Goal: Task Accomplishment & Management: Use online tool/utility

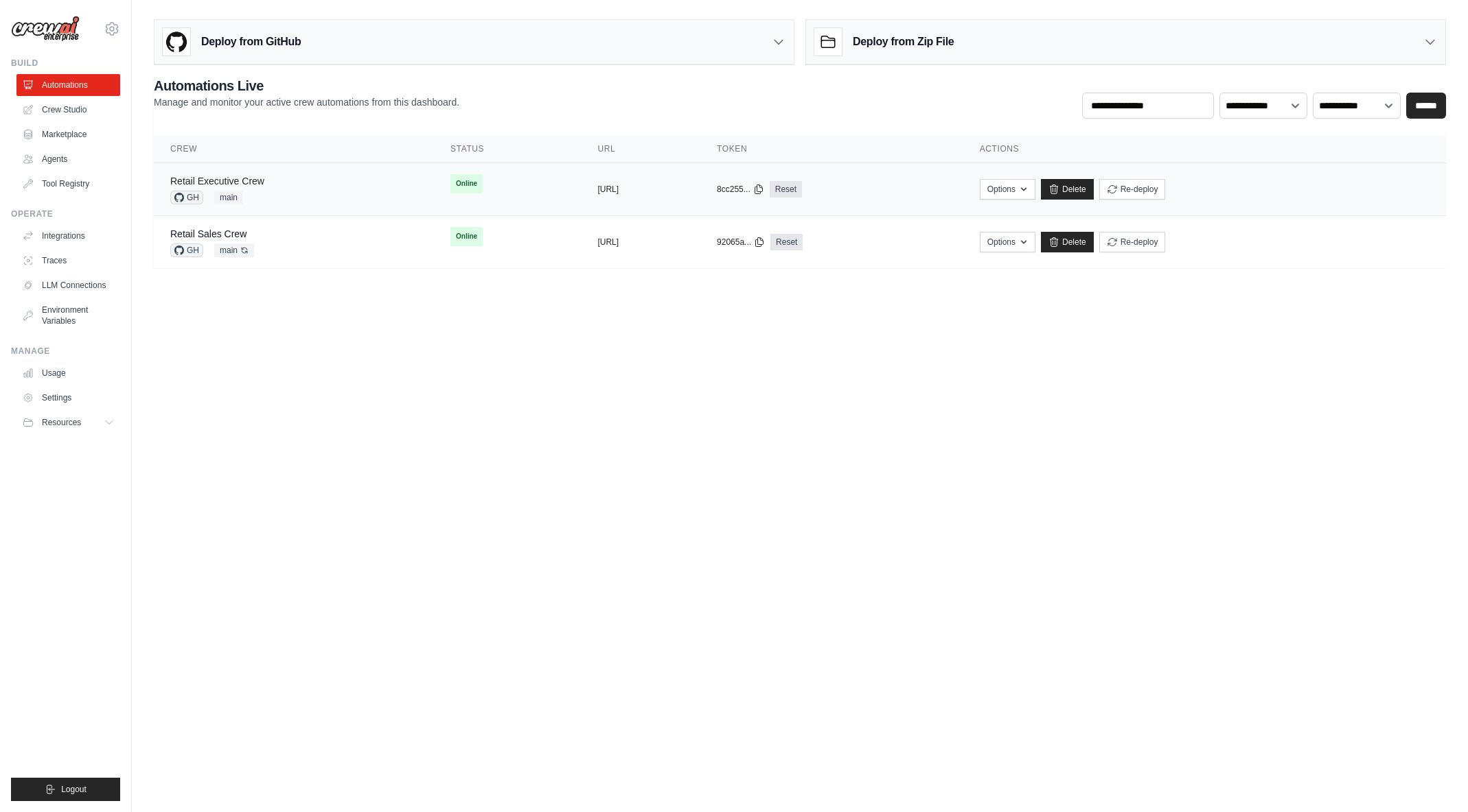
click at [258, 181] on link "Retail Executive Crew" at bounding box center [217, 180] width 94 height 11
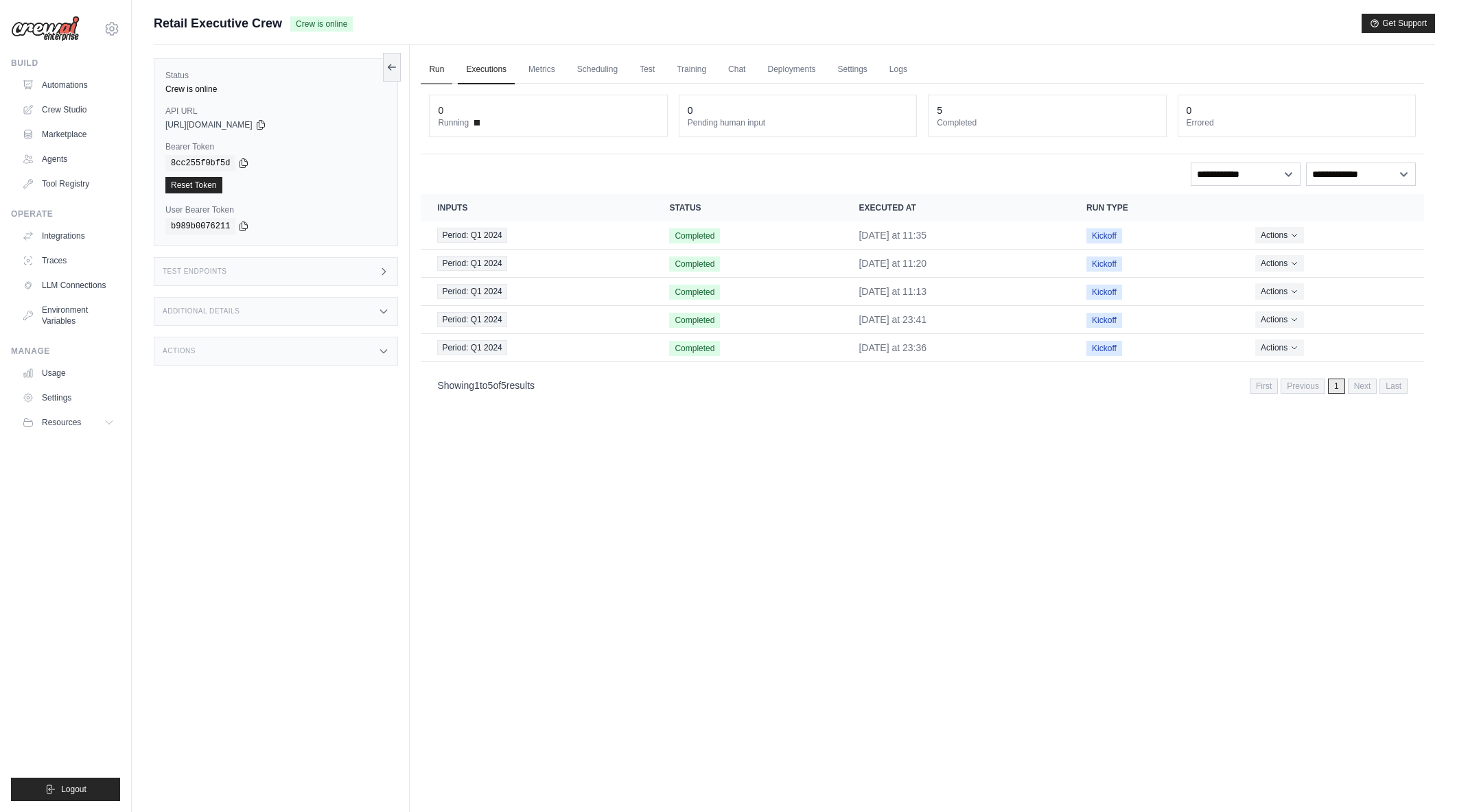
click at [438, 68] on link "Run" at bounding box center [437, 70] width 32 height 29
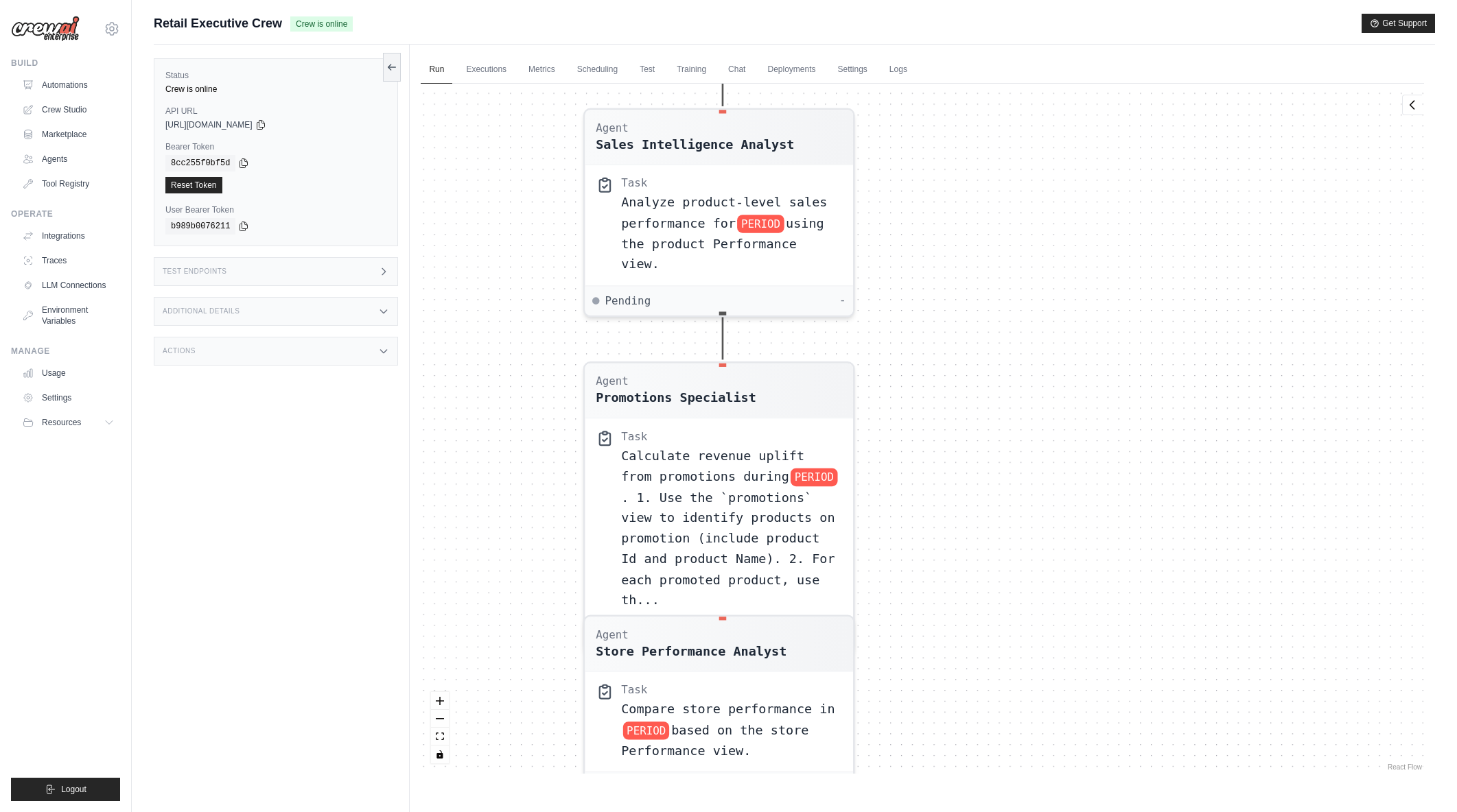
drag, startPoint x: 756, startPoint y: 208, endPoint x: 1114, endPoint y: 551, distance: 495.8
click at [1116, 574] on div "Agent Sales Intelligence Analyst Task Analyze monthly sales performance for PER…" at bounding box center [923, 428] width 1004 height 690
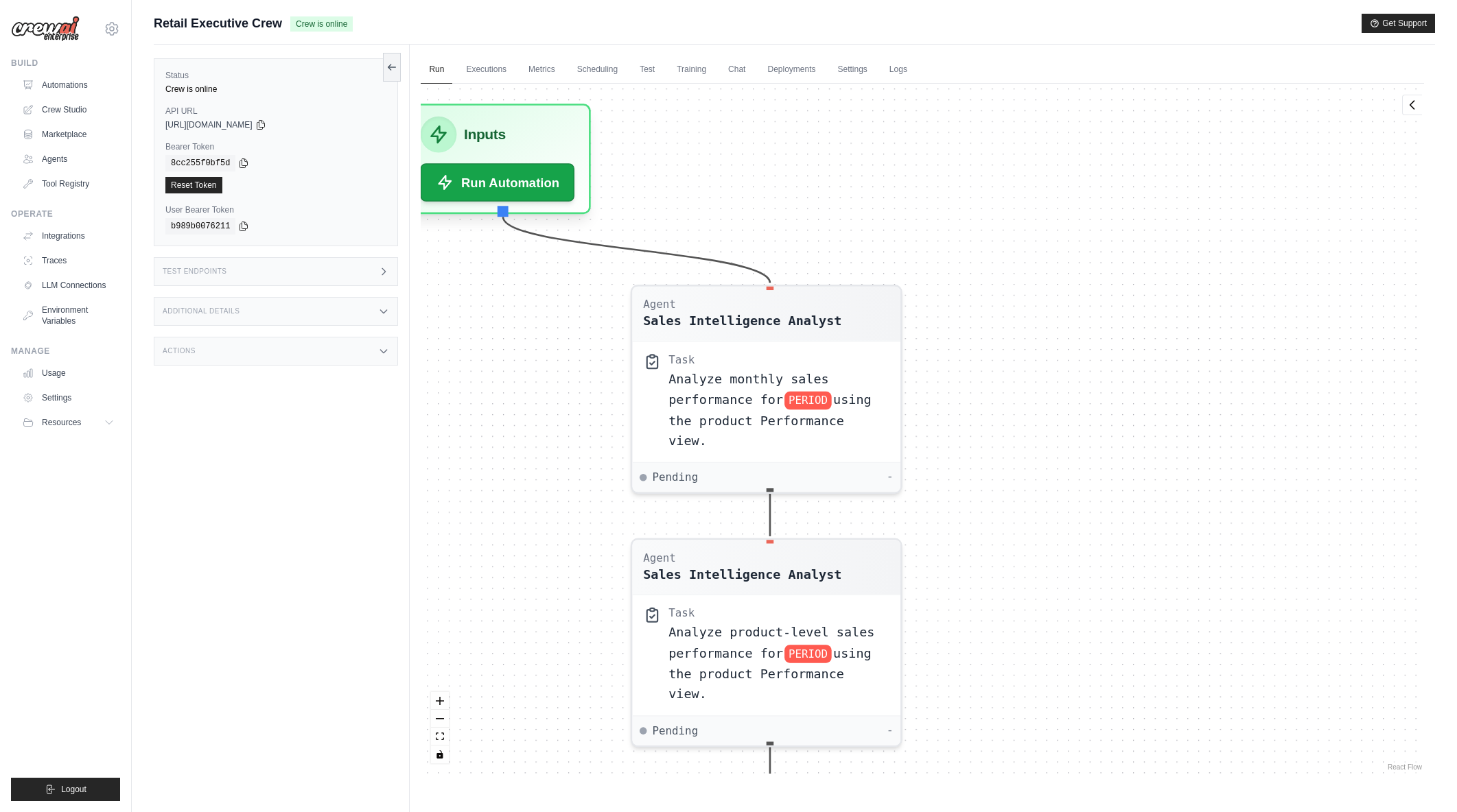
drag, startPoint x: 994, startPoint y: 149, endPoint x: 1039, endPoint y: 557, distance: 410.5
click at [1039, 557] on div "Agent Sales Intelligence Analyst Task Analyze monthly sales performance for PER…" at bounding box center [923, 428] width 1004 height 690
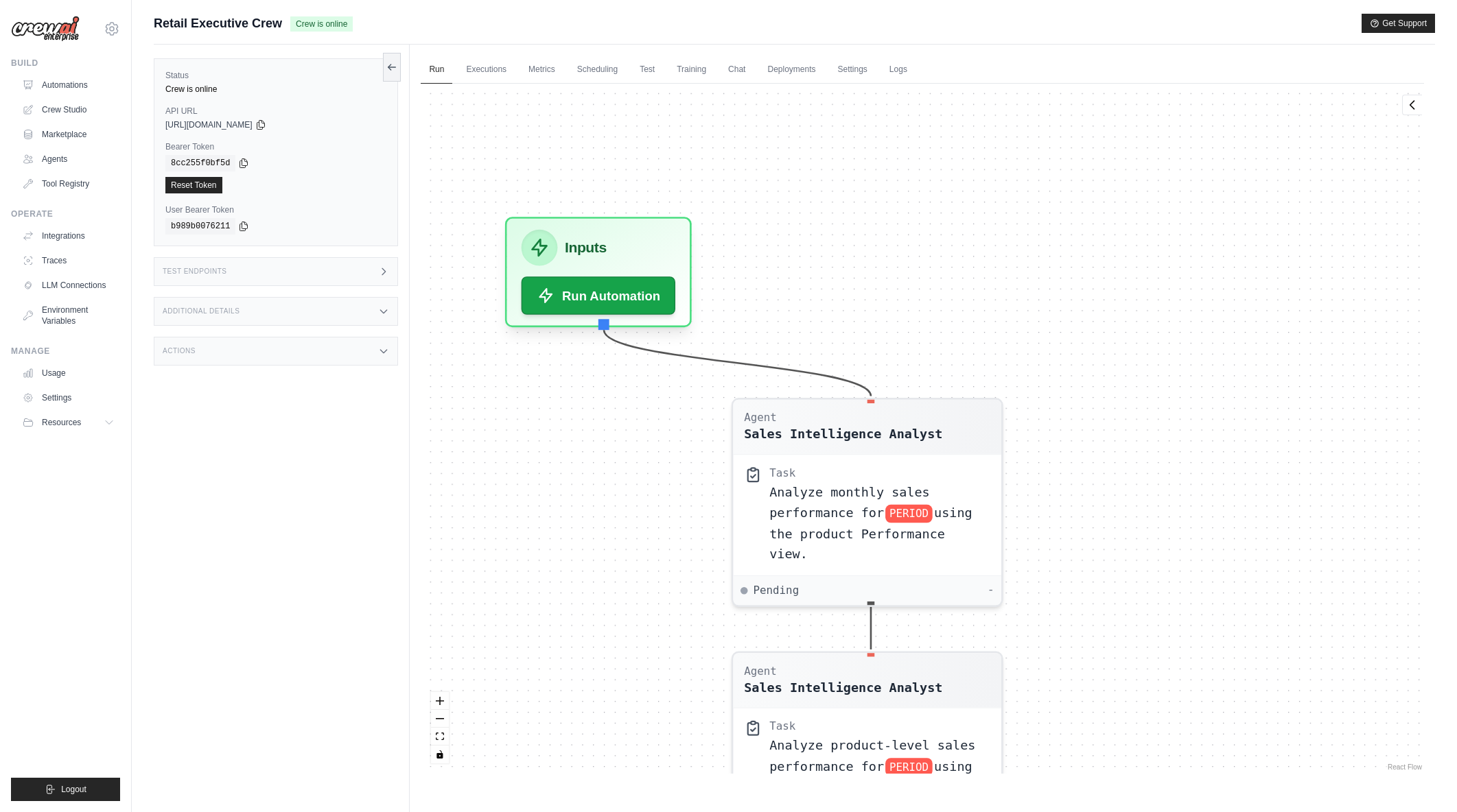
drag, startPoint x: 1090, startPoint y: 345, endPoint x: 1136, endPoint y: 311, distance: 57.2
click at [1136, 311] on div "Agent Sales Intelligence Analyst Task Analyze monthly sales performance for PER…" at bounding box center [923, 428] width 1004 height 690
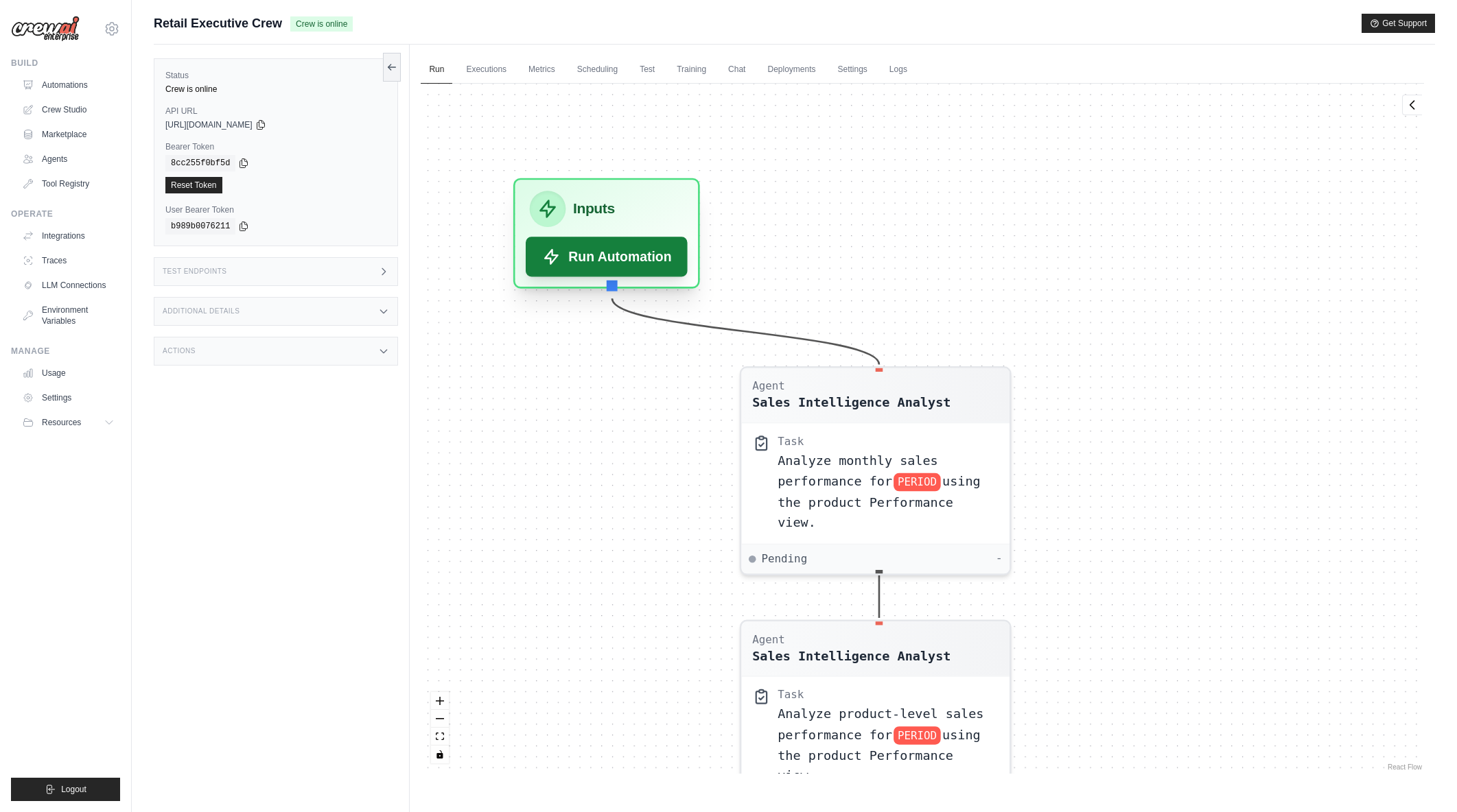
click at [625, 265] on button "Run Automation" at bounding box center [607, 257] width 162 height 40
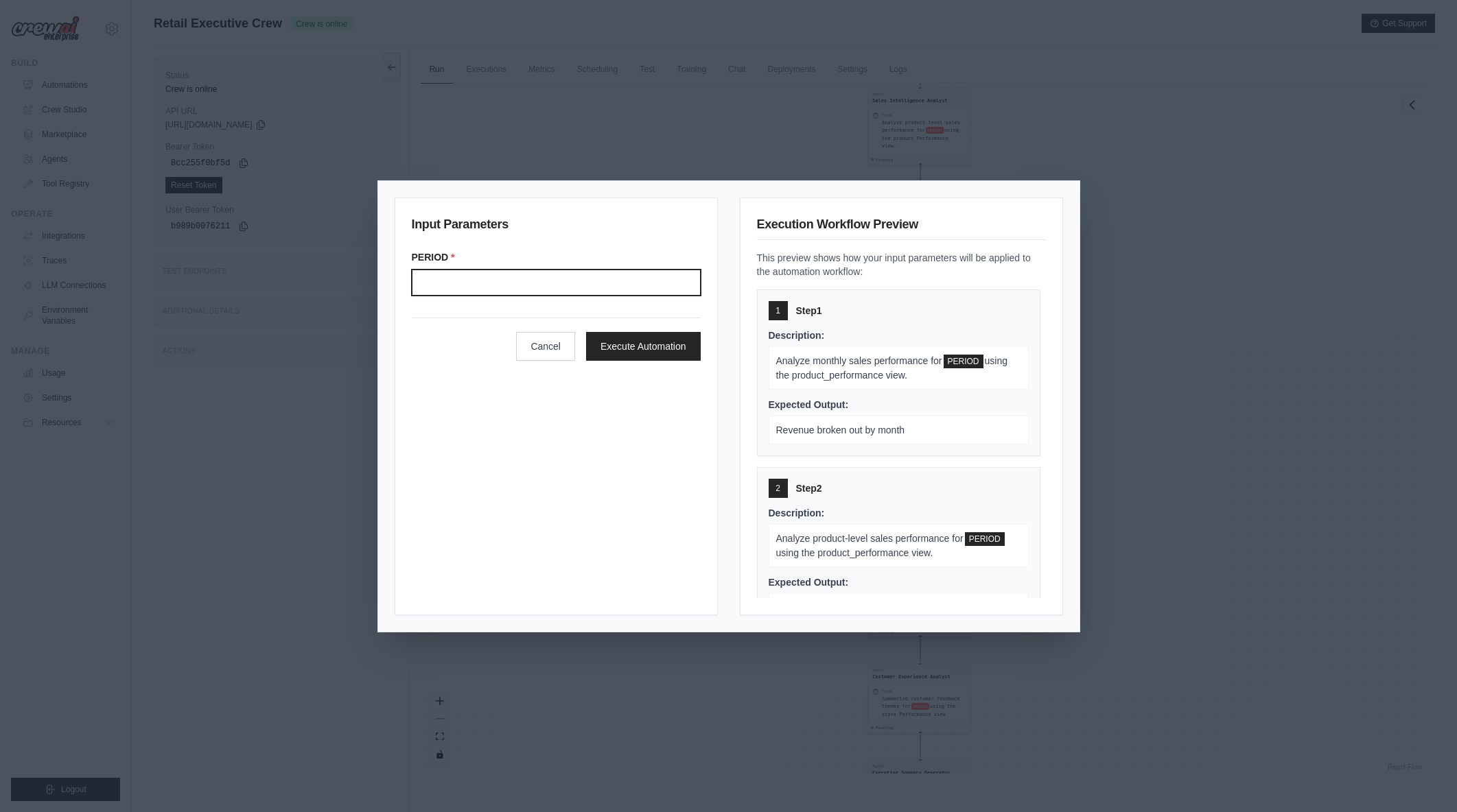
click at [627, 283] on input "Period" at bounding box center [556, 282] width 289 height 26
type input "*******"
click at [599, 422] on div "Input Parameters PERIOD * ******* Cancel Execute Automation" at bounding box center [556, 406] width 323 height 418
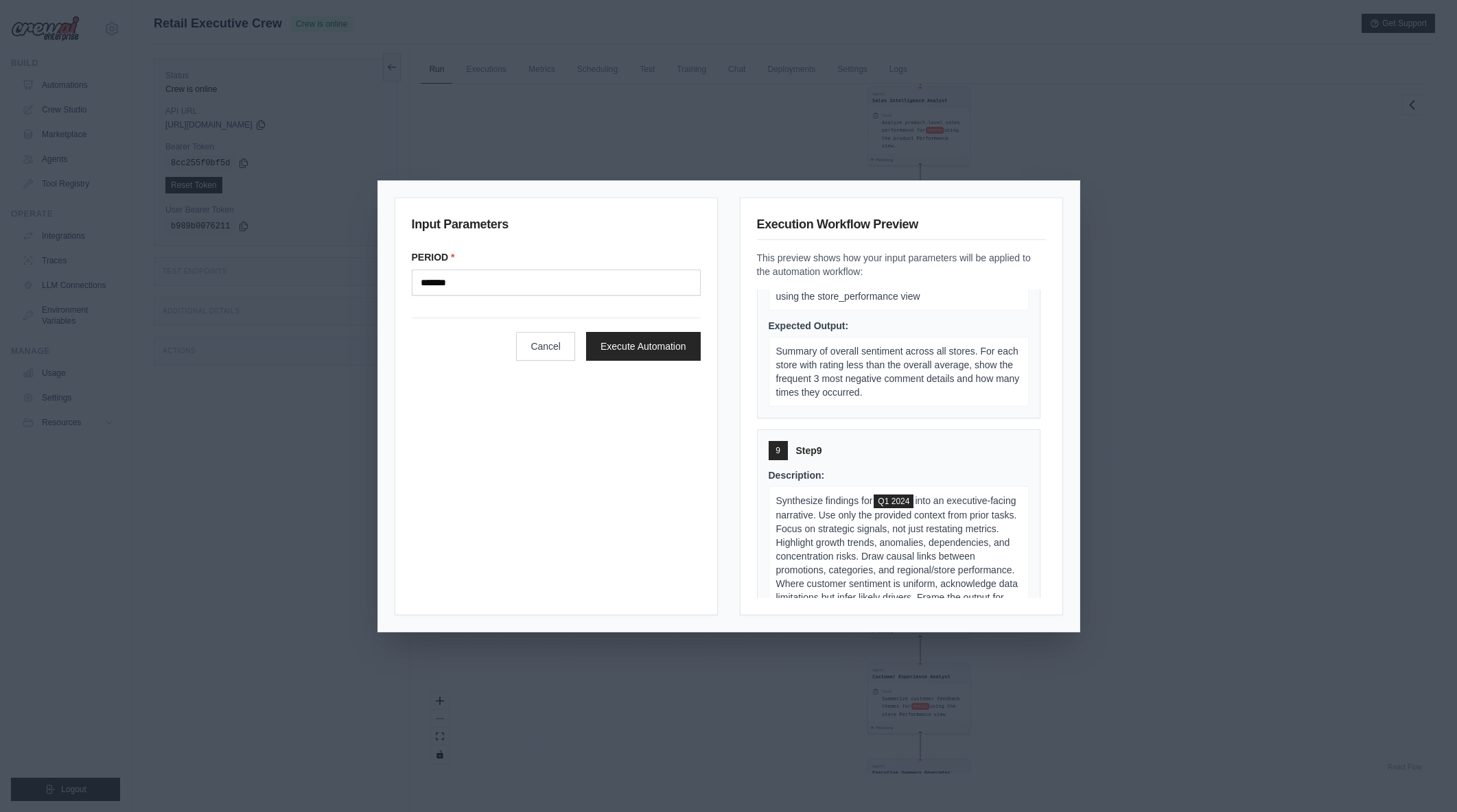
scroll to position [1858, 0]
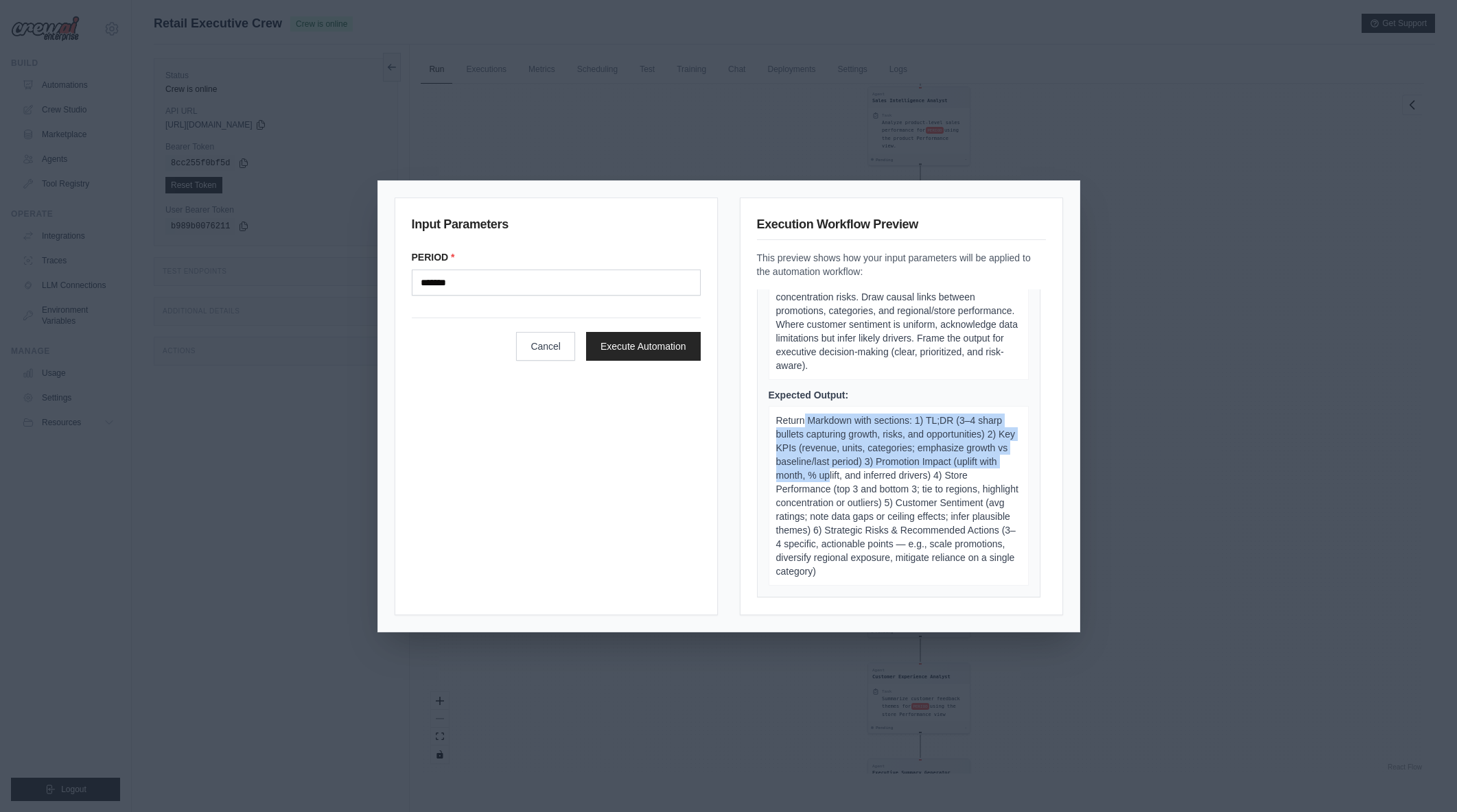
drag, startPoint x: 806, startPoint y: 422, endPoint x: 878, endPoint y: 477, distance: 90.6
click at [878, 477] on span "Return Markdown with sections: 1) TL;DR (3–4 sharp bullets capturing growth, ri…" at bounding box center [898, 496] width 242 height 162
drag, startPoint x: 878, startPoint y: 477, endPoint x: 893, endPoint y: 483, distance: 16.2
click at [879, 477] on span "Return Markdown with sections: 1) TL;DR (3–4 sharp bullets capturing growth, ri…" at bounding box center [898, 496] width 242 height 162
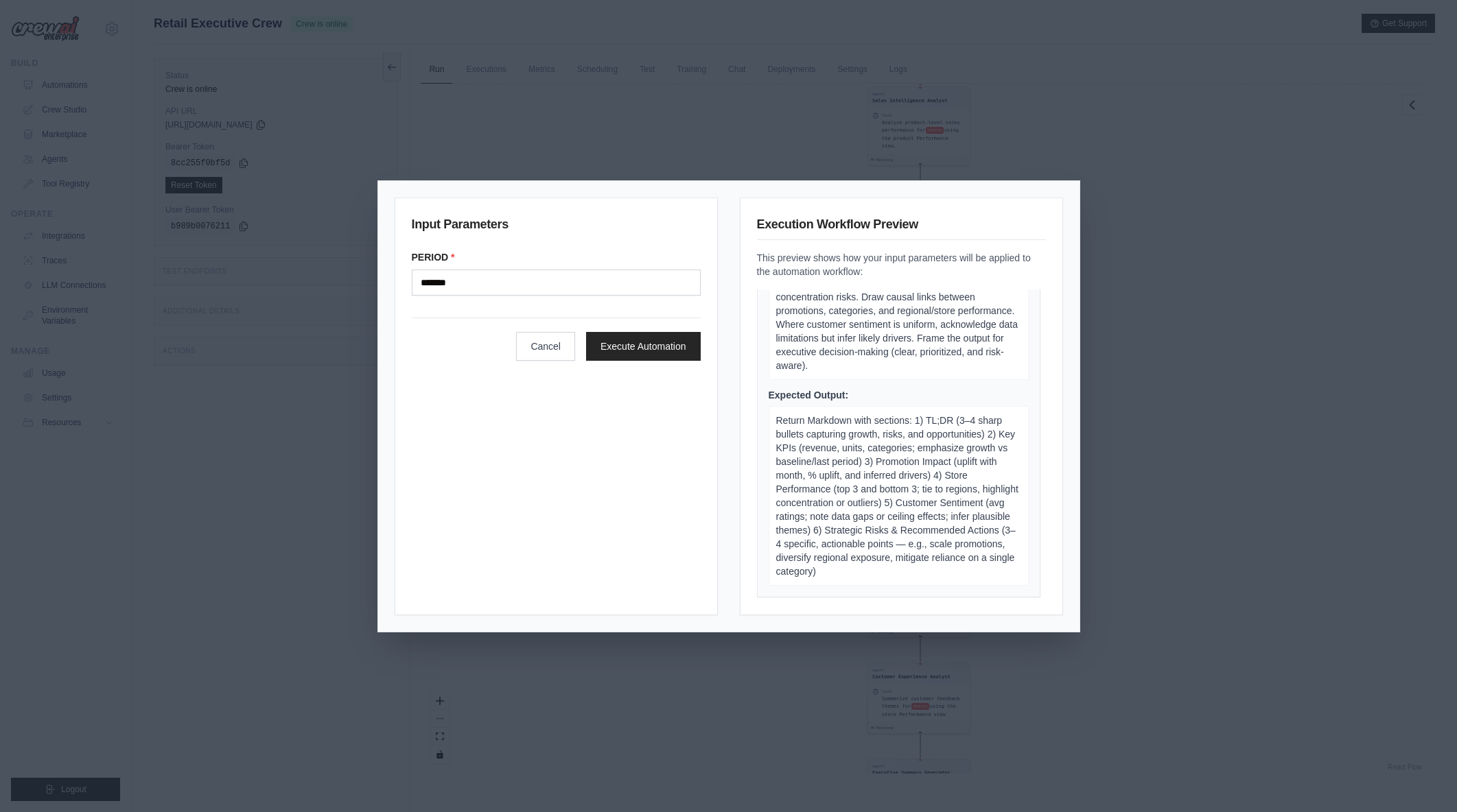
click at [950, 553] on span "Return Markdown with sections: 1) TL;DR (3–4 sharp bullets capturing growth, ri…" at bounding box center [898, 496] width 242 height 162
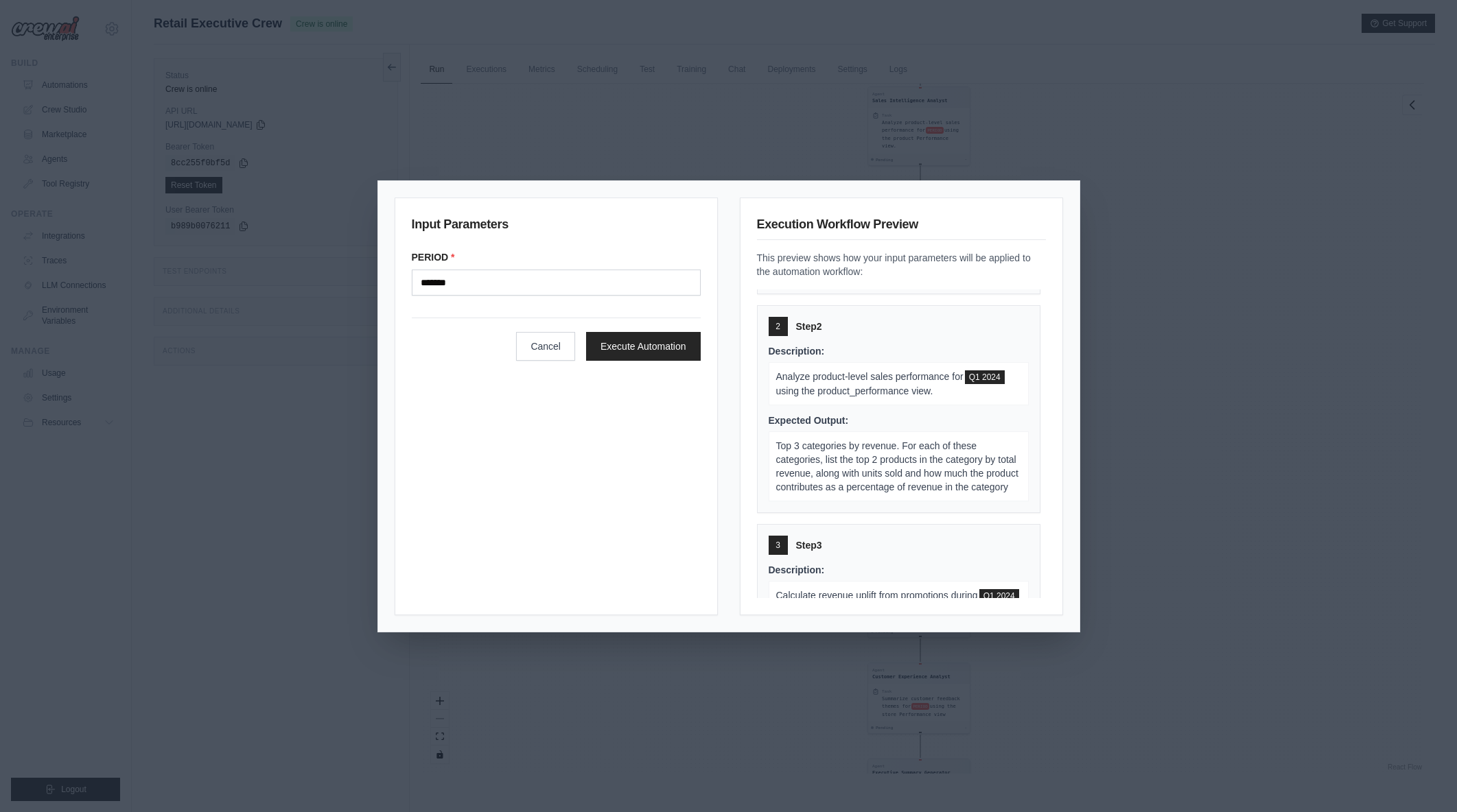
scroll to position [173, 0]
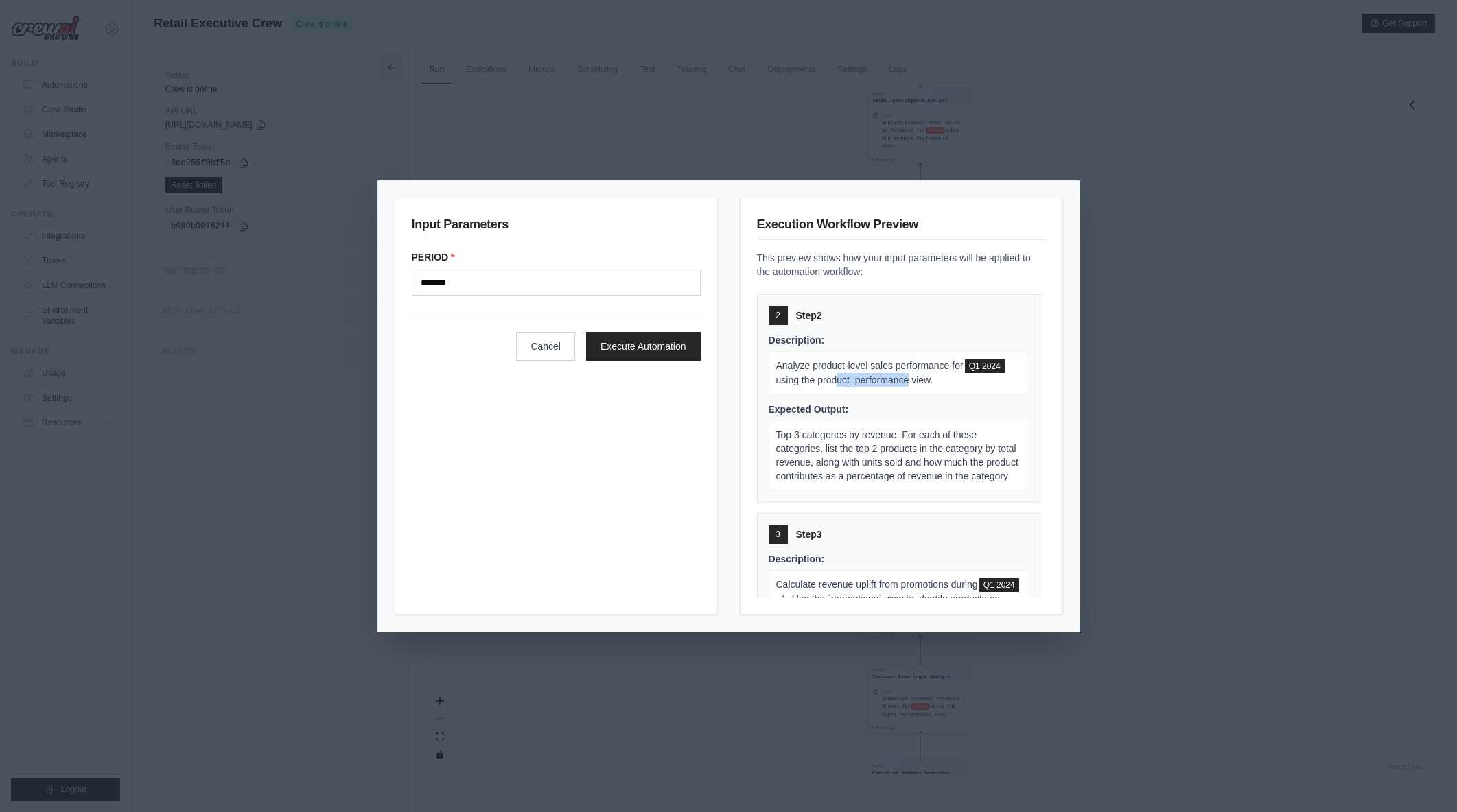
drag, startPoint x: 829, startPoint y: 375, endPoint x: 903, endPoint y: 376, distance: 74.0
click at [903, 376] on span "using the product_performance view." at bounding box center [855, 380] width 157 height 11
drag, startPoint x: 820, startPoint y: 436, endPoint x: 913, endPoint y: 481, distance: 103.3
click at [913, 481] on span "Top 3 categories by revenue. For each of these categories, list the top 2 produ…" at bounding box center [898, 456] width 242 height 52
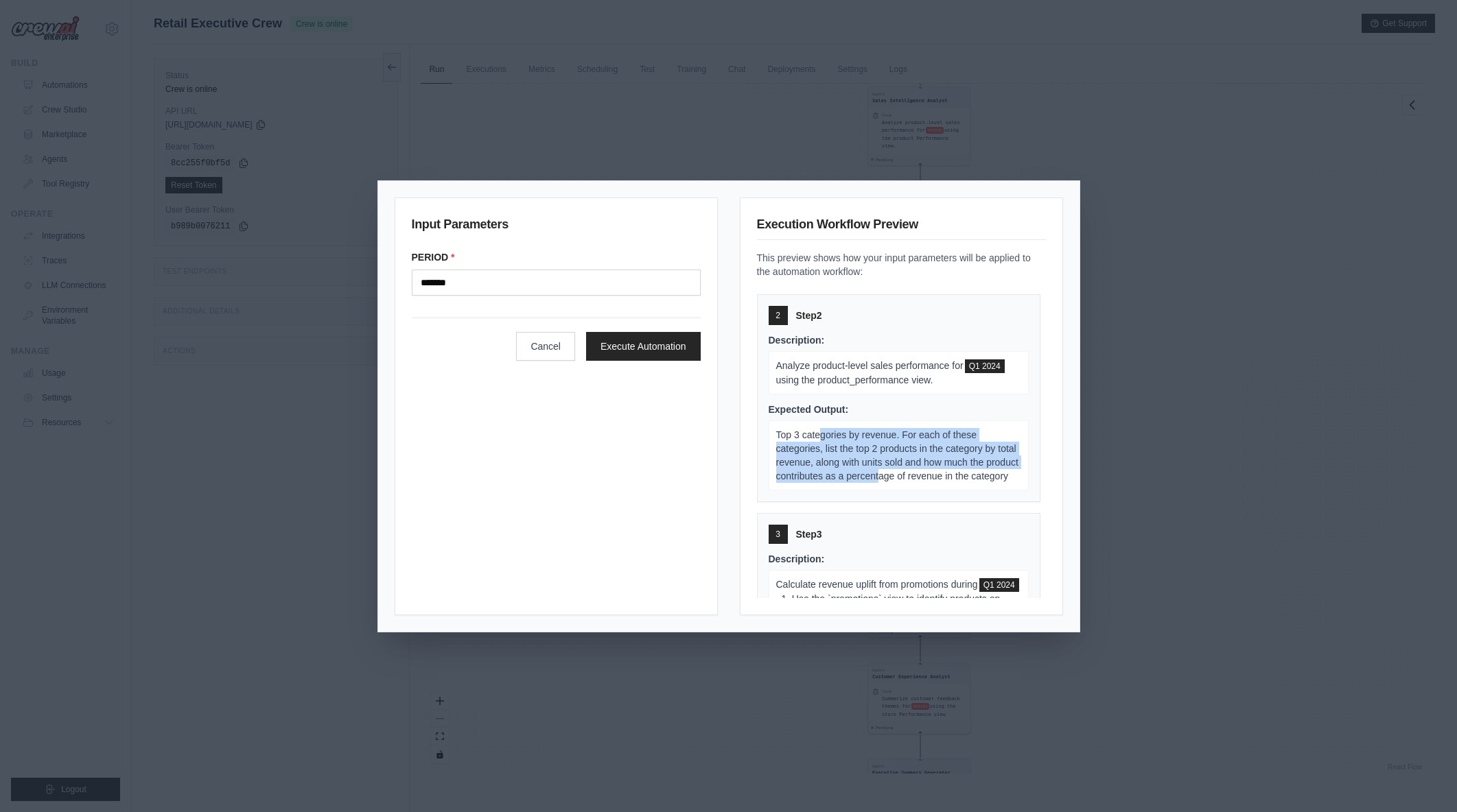
click at [914, 481] on span "Top 3 categories by revenue. For each of these categories, list the top 2 produ…" at bounding box center [898, 456] width 242 height 52
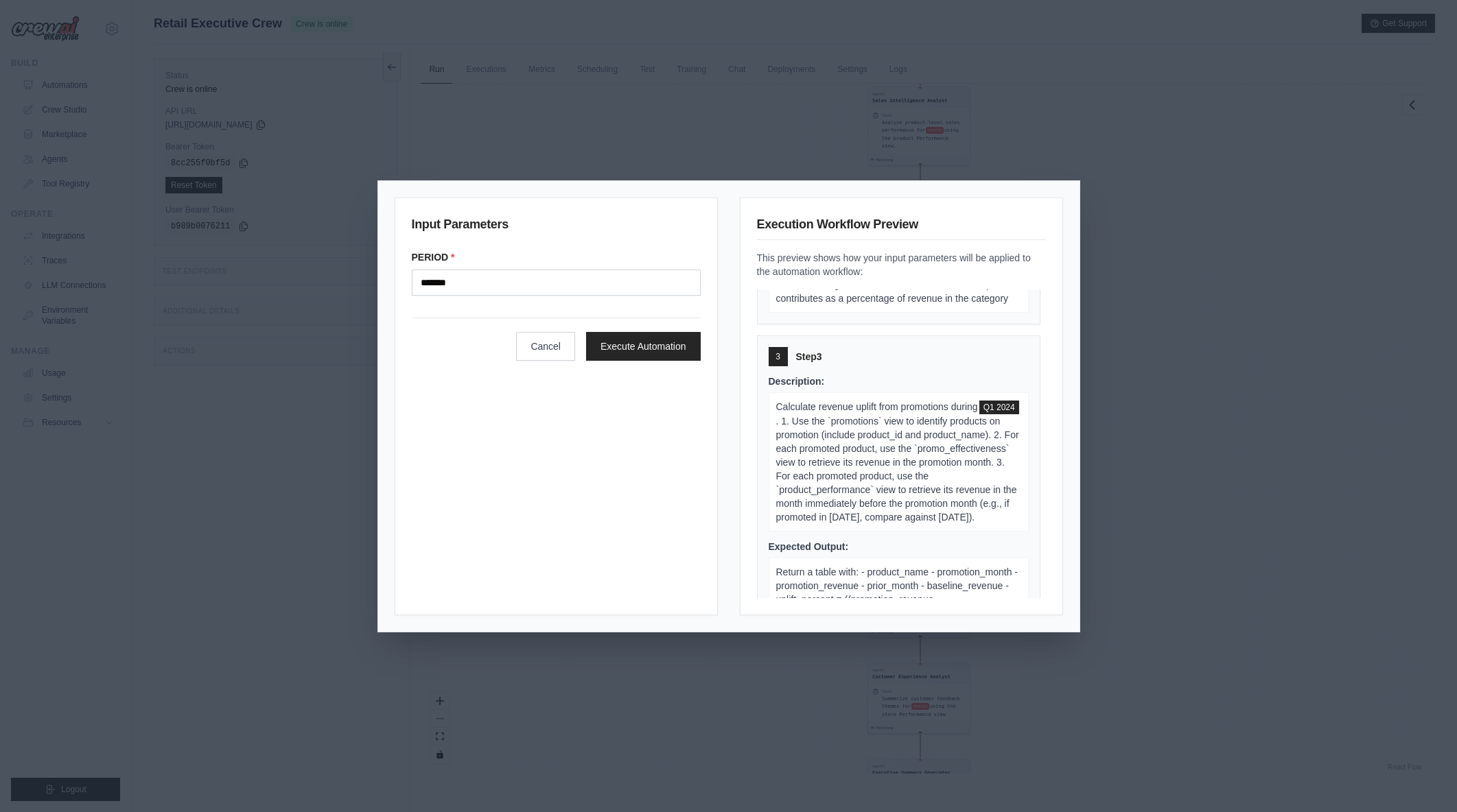
scroll to position [372, 0]
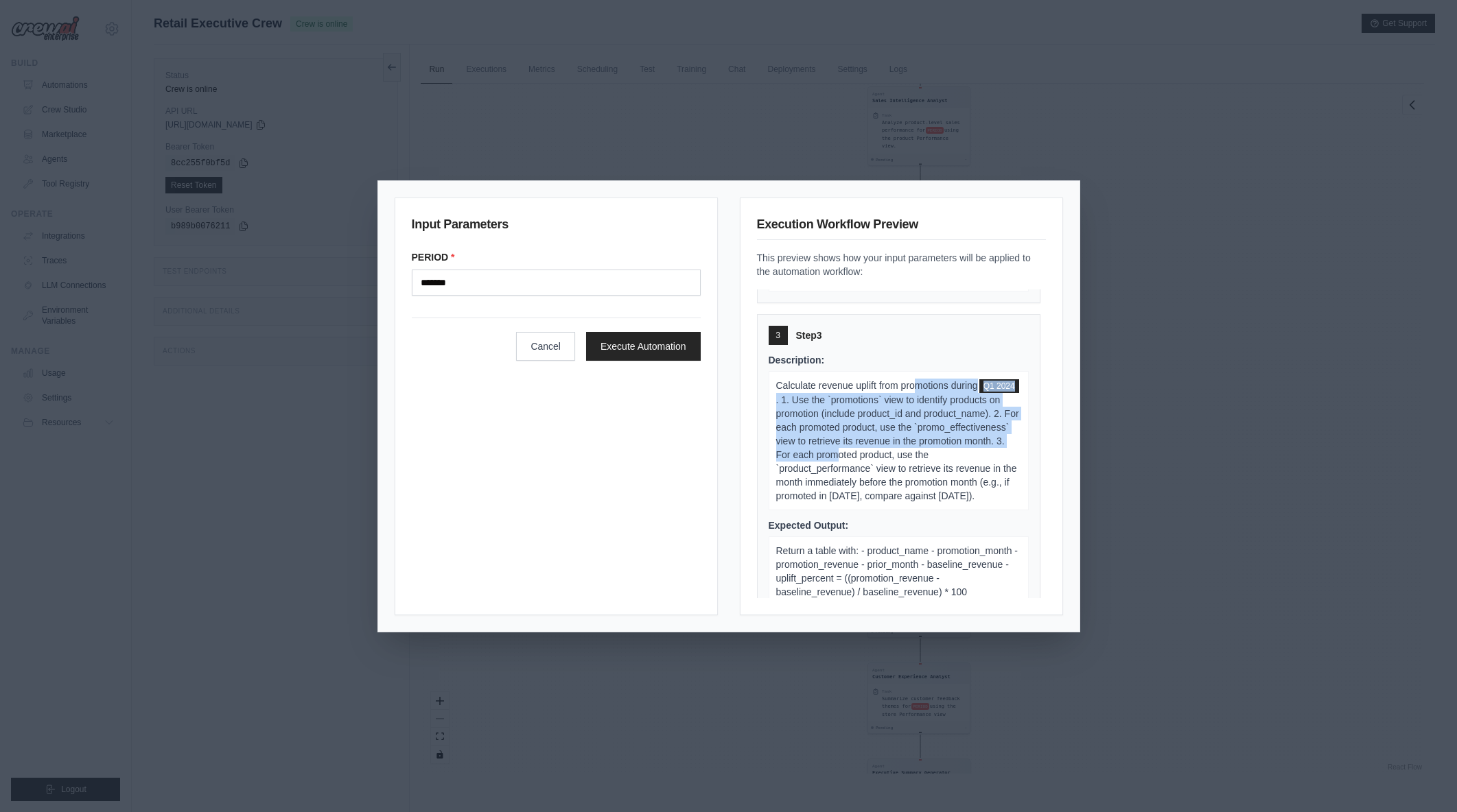
drag, startPoint x: 918, startPoint y: 401, endPoint x: 944, endPoint y: 471, distance: 74.7
click at [944, 471] on p "Calculate revenue uplift from promotions during Q1 2024 . 1. Use the `promotion…" at bounding box center [899, 441] width 261 height 139
click at [944, 471] on span ". 1. Use the `promotions` view to identify products on promotion (include produ…" at bounding box center [898, 448] width 243 height 107
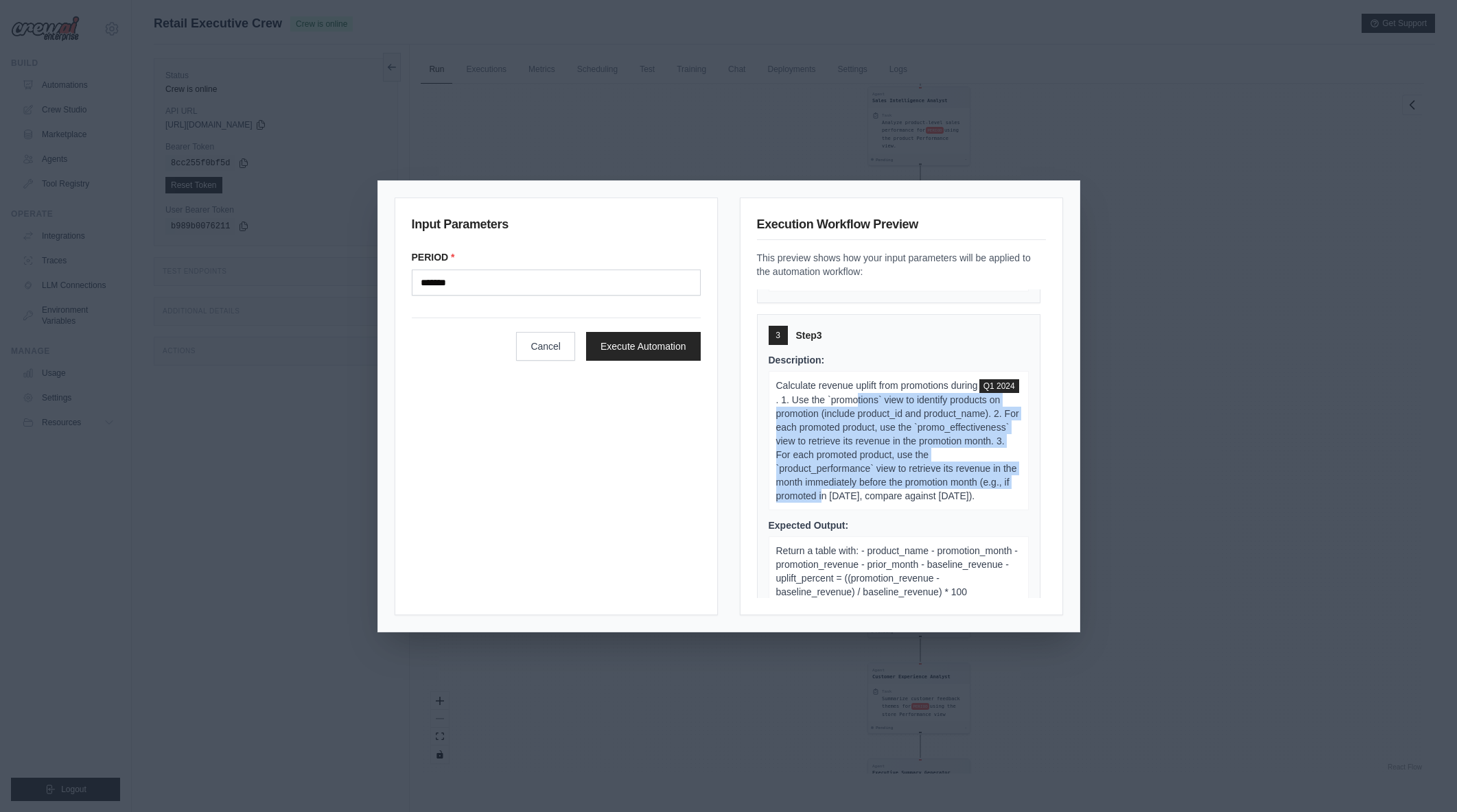
drag, startPoint x: 899, startPoint y: 417, endPoint x: 928, endPoint y: 506, distance: 93.6
click at [928, 502] on span ". 1. Use the `promotions` view to identify products on promotion (include produ…" at bounding box center [898, 448] width 243 height 107
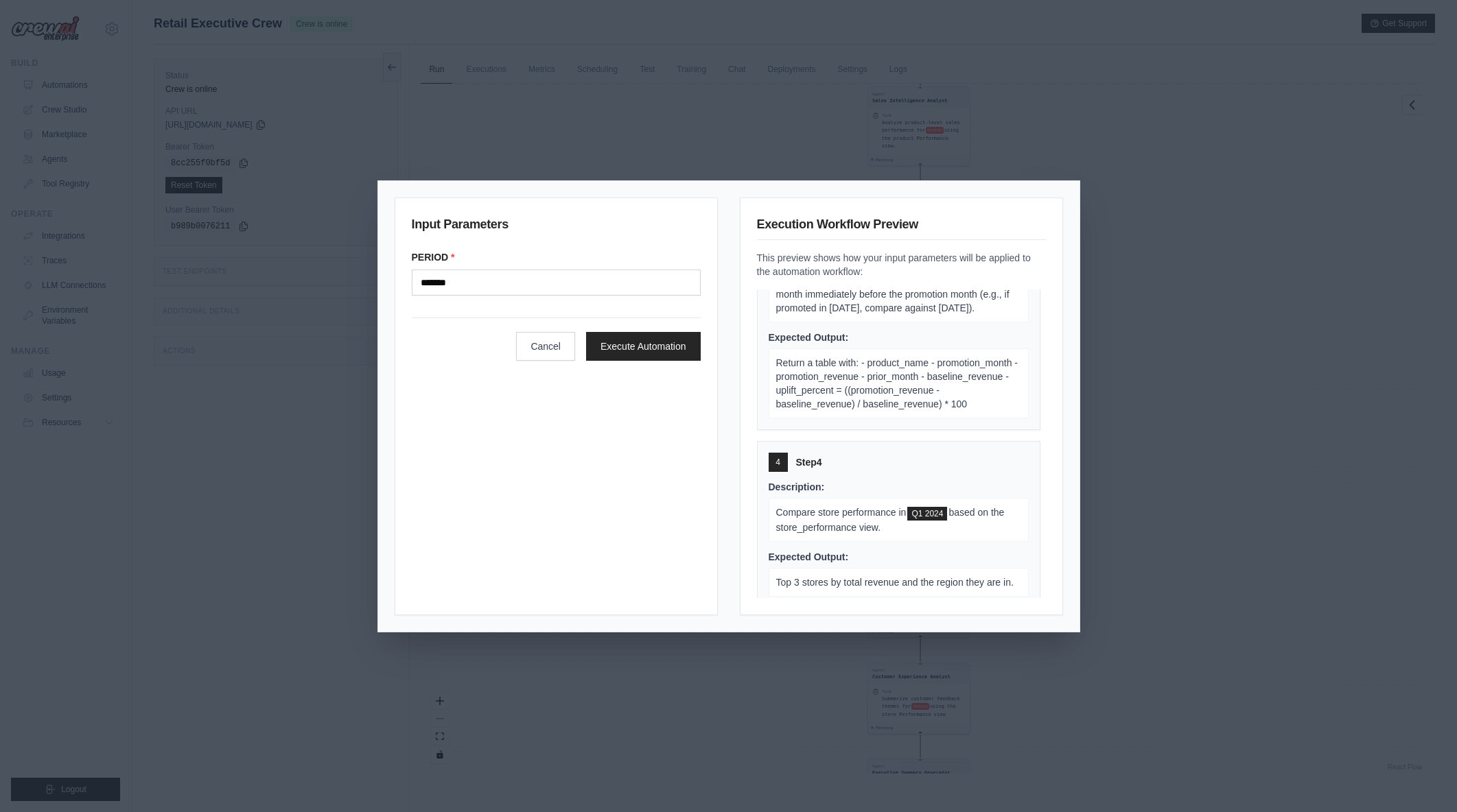
scroll to position [586, 0]
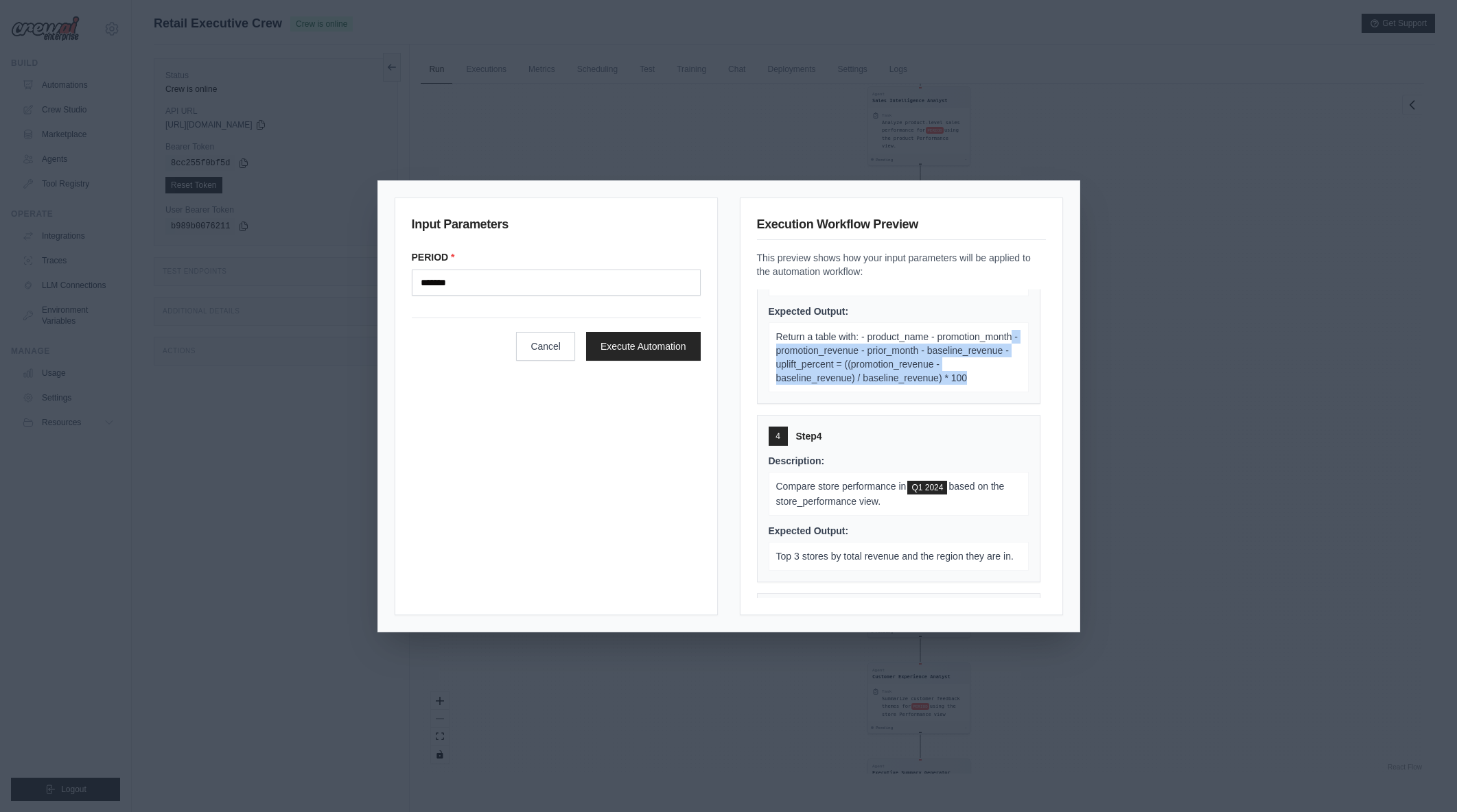
drag, startPoint x: 852, startPoint y: 372, endPoint x: 927, endPoint y: 416, distance: 87.0
click at [927, 392] on p "Return a table with: - product_name - promotion_month - promotion_revenue - pri…" at bounding box center [899, 357] width 261 height 70
drag, startPoint x: 818, startPoint y: 357, endPoint x: 922, endPoint y: 415, distance: 119.1
click at [922, 392] on p "Return a table with: - product_name - promotion_month - promotion_revenue - pri…" at bounding box center [899, 357] width 261 height 70
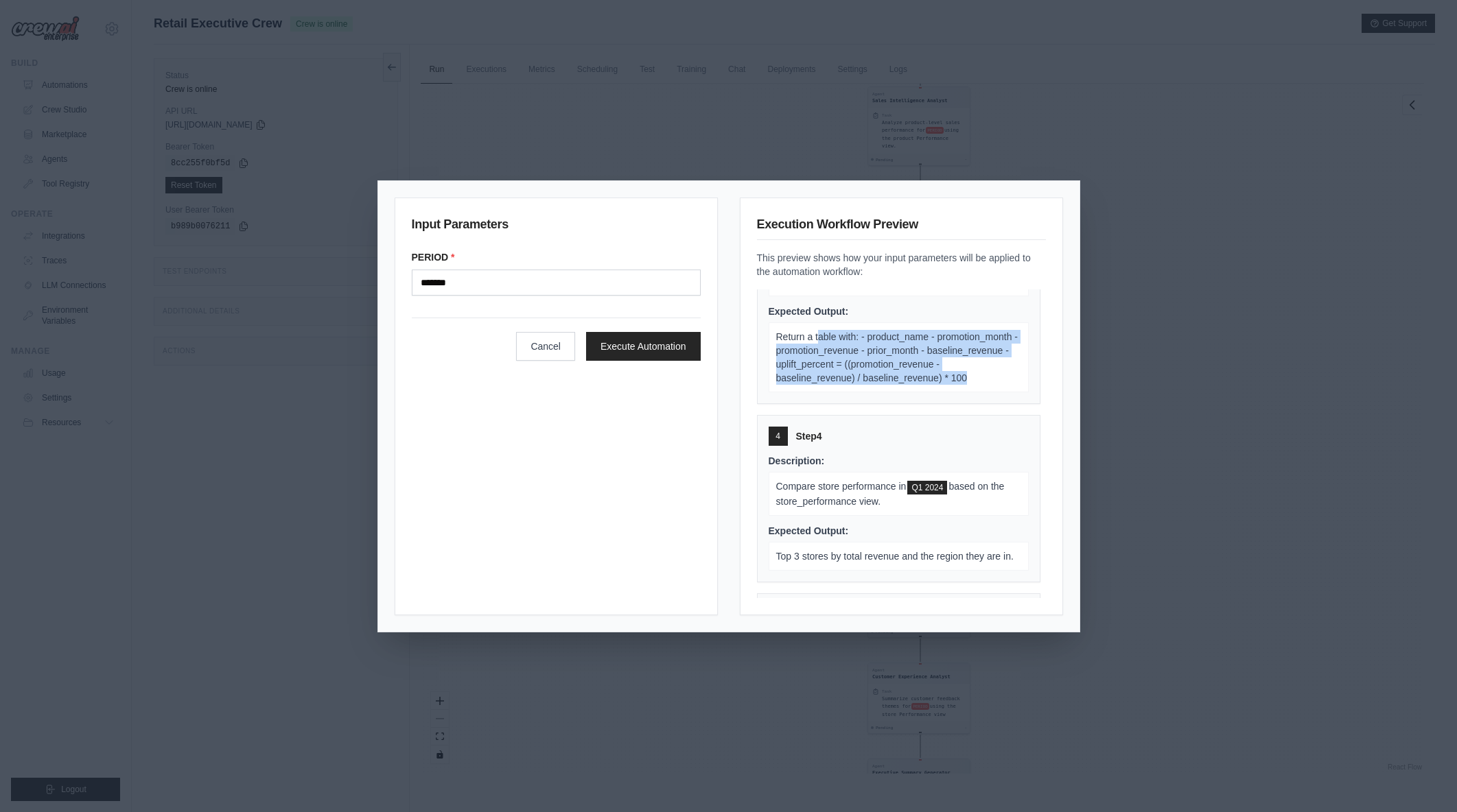
click at [922, 392] on p "Return a table with: - product_name - promotion_month - promotion_revenue - pri…" at bounding box center [899, 357] width 261 height 70
drag, startPoint x: 910, startPoint y: 413, endPoint x: 778, endPoint y: 365, distance: 140.5
click at [778, 365] on p "Return a table with: - product_name - promotion_month - promotion_revenue - pri…" at bounding box center [899, 357] width 261 height 70
click at [778, 365] on span "Return a table with: - product_name - promotion_month - promotion_revenue - pri…" at bounding box center [898, 357] width 242 height 52
drag, startPoint x: 829, startPoint y: 381, endPoint x: 905, endPoint y: 416, distance: 83.7
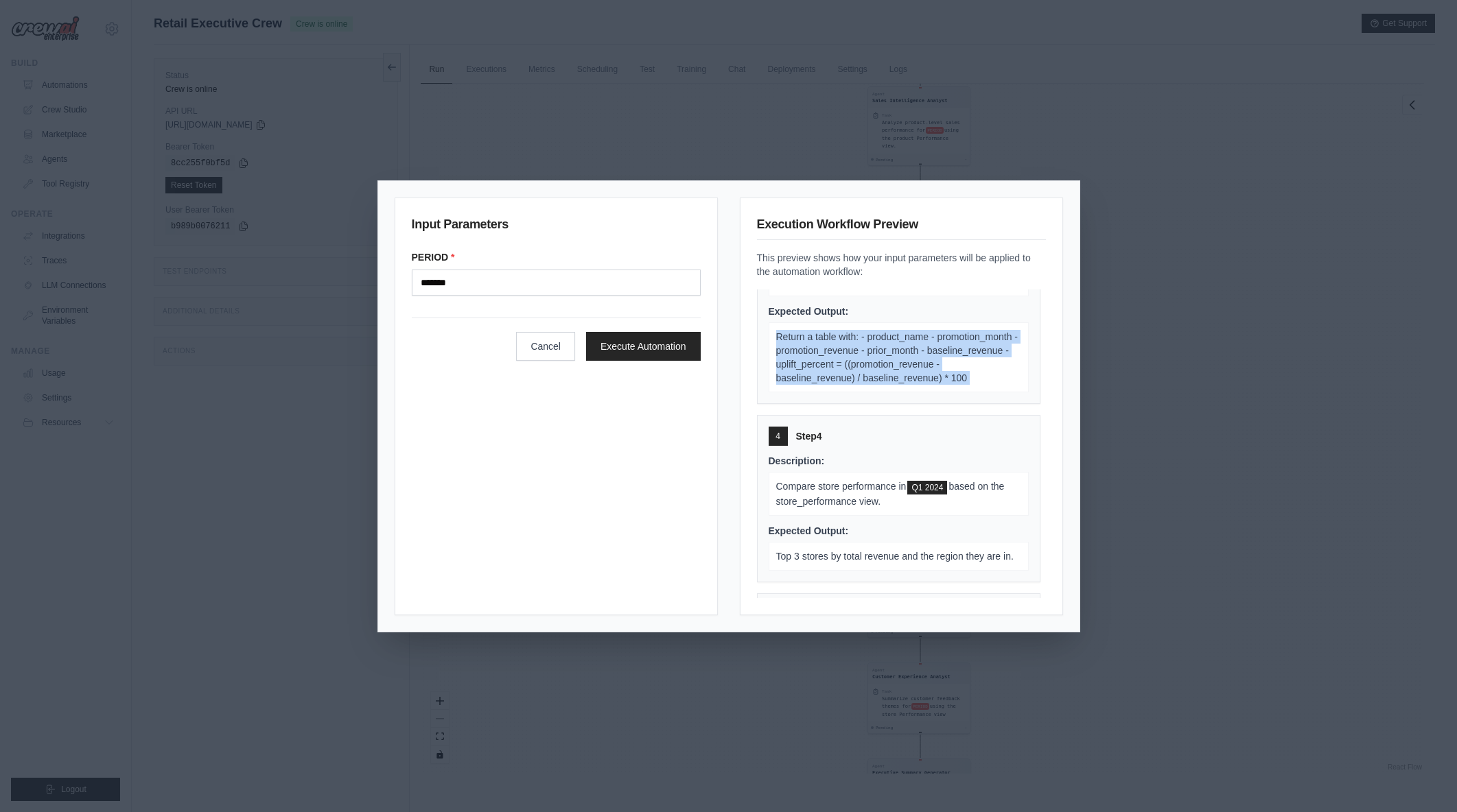
click at [905, 392] on p "Return a table with: - product_name - promotion_month - promotion_revenue - pri…" at bounding box center [899, 357] width 261 height 70
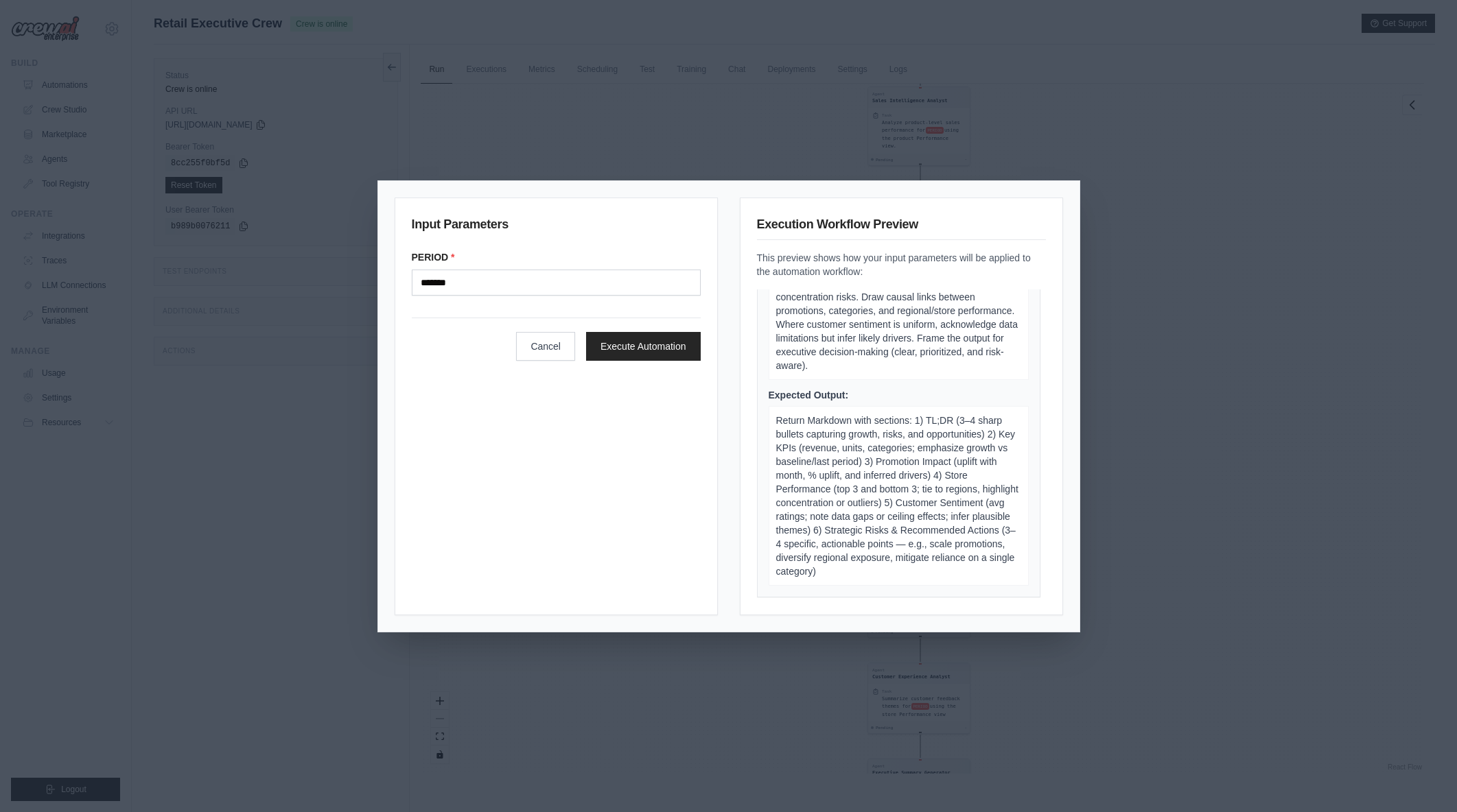
scroll to position [0, 0]
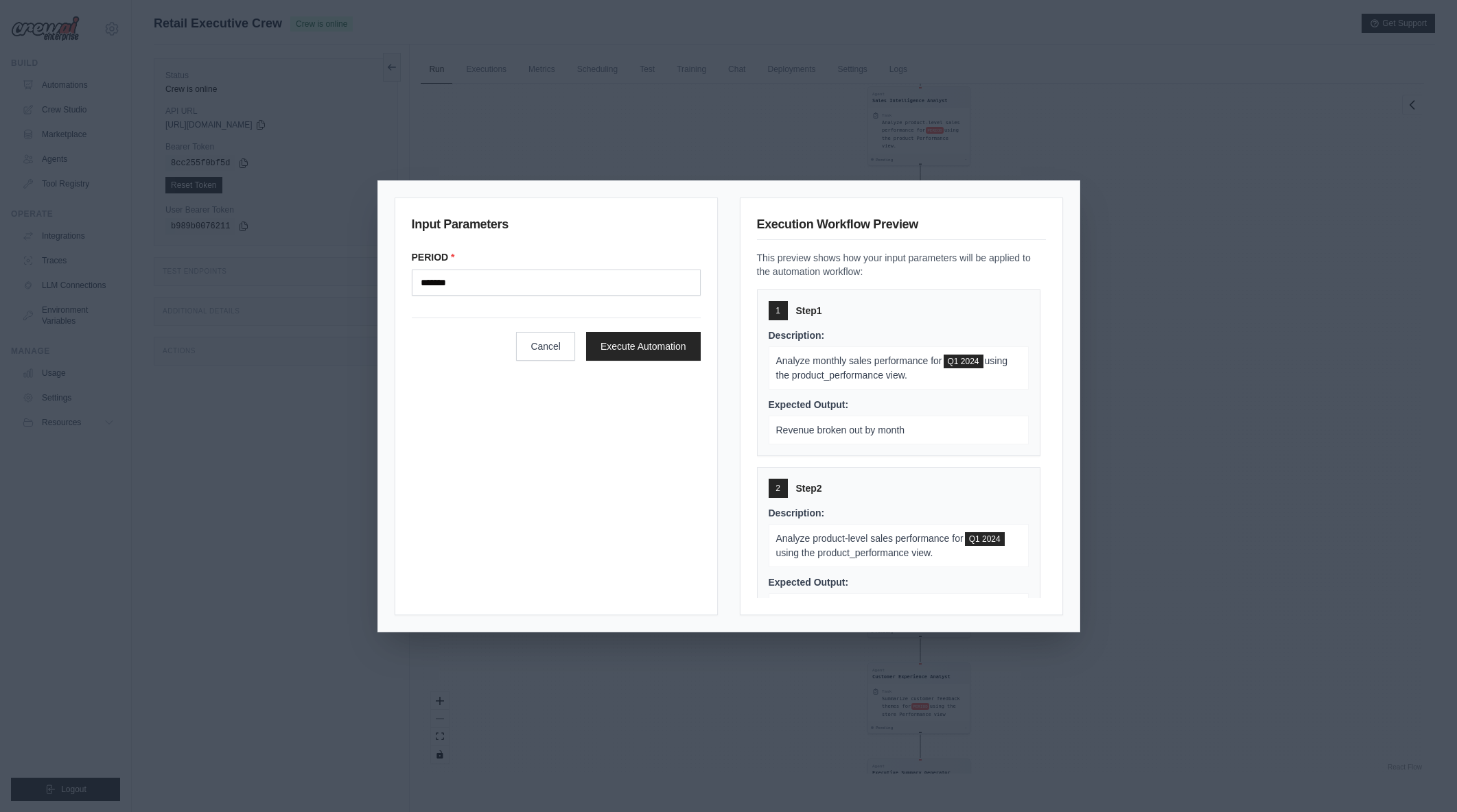
click at [645, 407] on div "Input Parameters PERIOD * ******* Cancel Execute Automation" at bounding box center [556, 406] width 323 height 418
click at [615, 406] on div "Input Parameters PERIOD * ******* Cancel Execute Automation" at bounding box center [556, 406] width 323 height 418
click at [640, 345] on button "Execute Automation" at bounding box center [643, 345] width 114 height 29
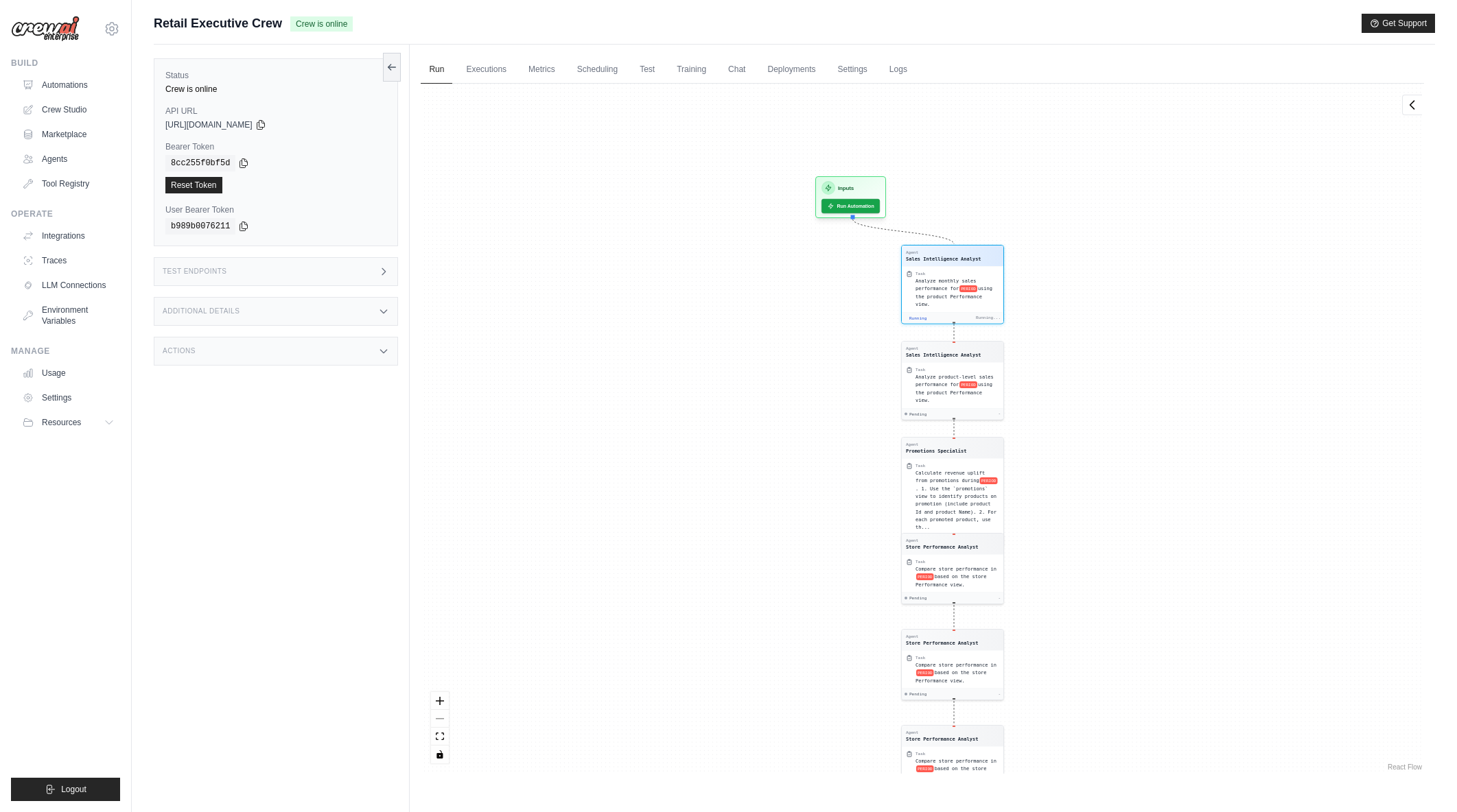
drag, startPoint x: 1169, startPoint y: 224, endPoint x: 1210, endPoint y: 519, distance: 297.8
click at [1210, 519] on div "Agent Sales Intelligence Analyst Task Analyze monthly sales performance for PER…" at bounding box center [923, 428] width 1004 height 690
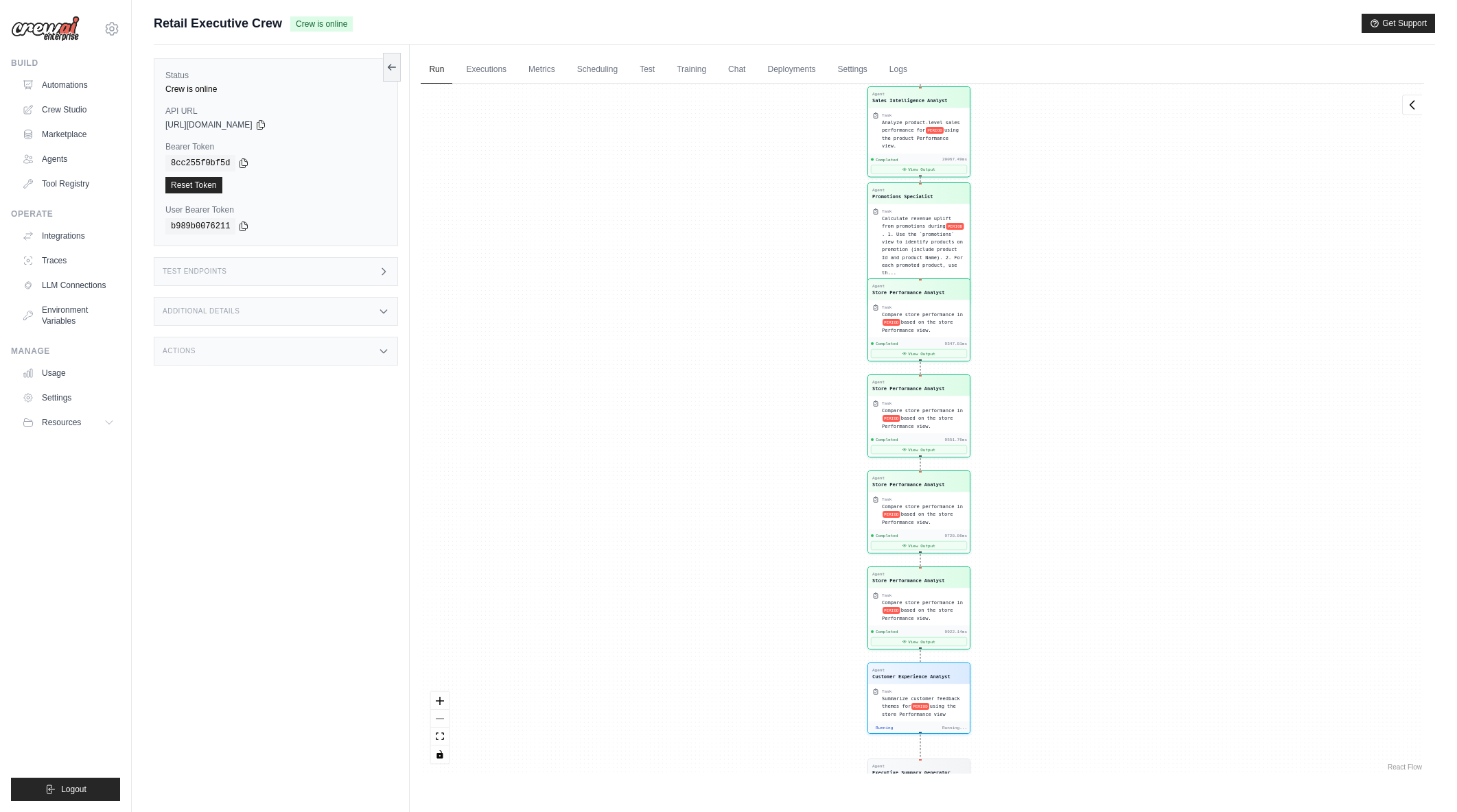
scroll to position [1353, 0]
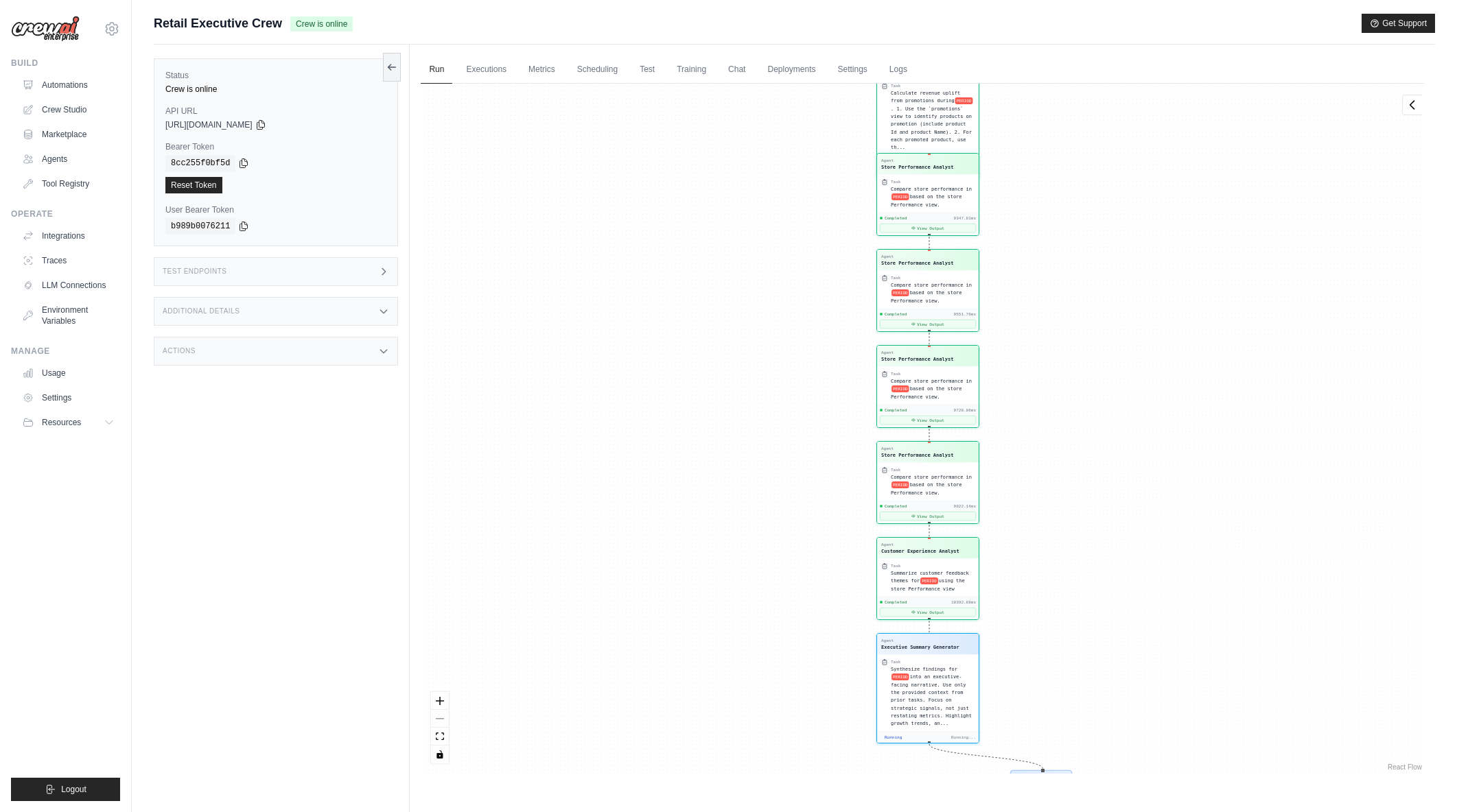
drag, startPoint x: 1080, startPoint y: 503, endPoint x: 1090, endPoint y: 377, distance: 126.4
click at [1090, 377] on div "Agent Sales Intelligence Analyst Task Analyze monthly sales performance for PER…" at bounding box center [923, 428] width 1004 height 690
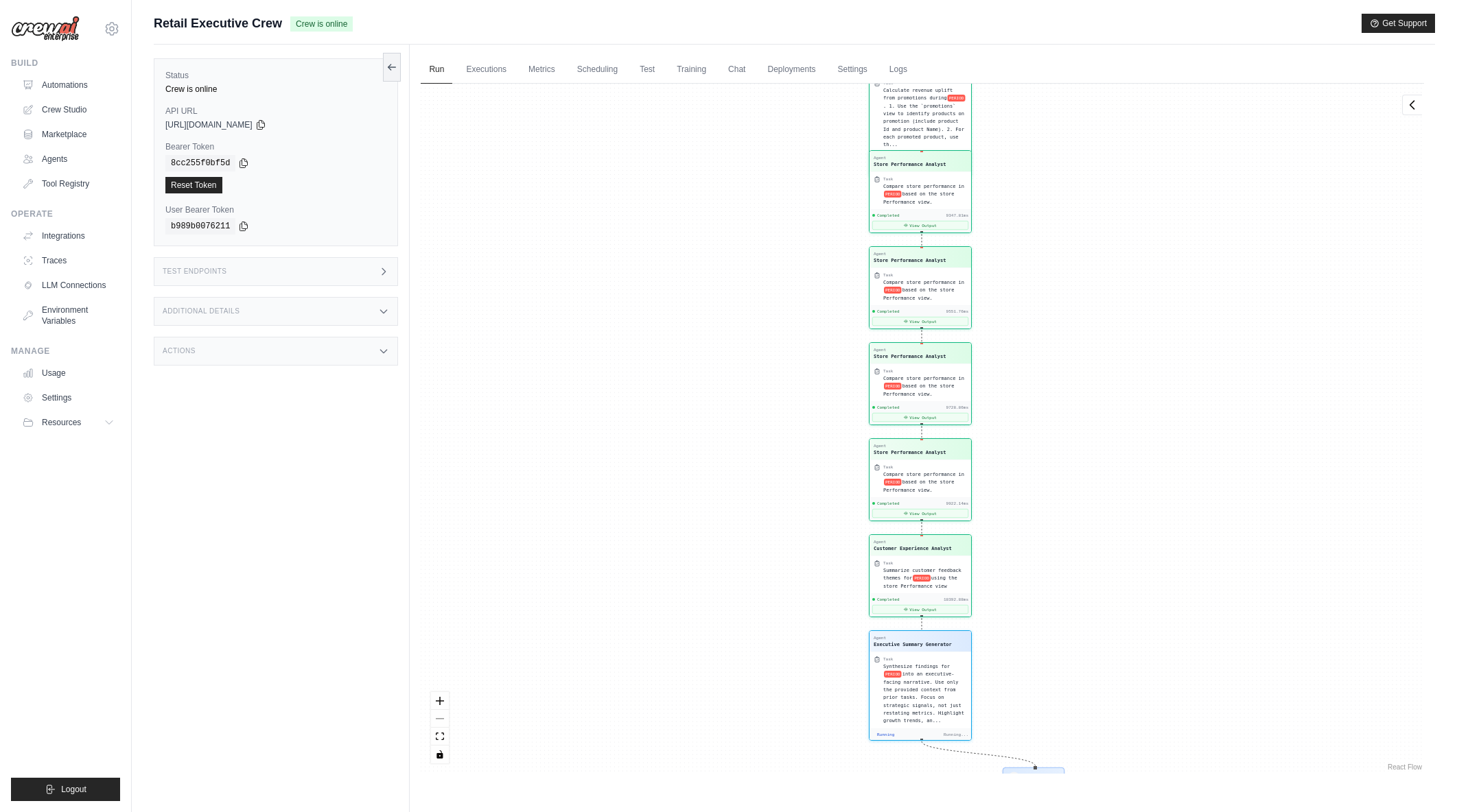
drag, startPoint x: 1108, startPoint y: 460, endPoint x: 1110, endPoint y: 314, distance: 146.0
click at [1110, 315] on div "Agent Sales Intelligence Analyst Task Analyze monthly sales performance for PER…" at bounding box center [923, 428] width 1004 height 690
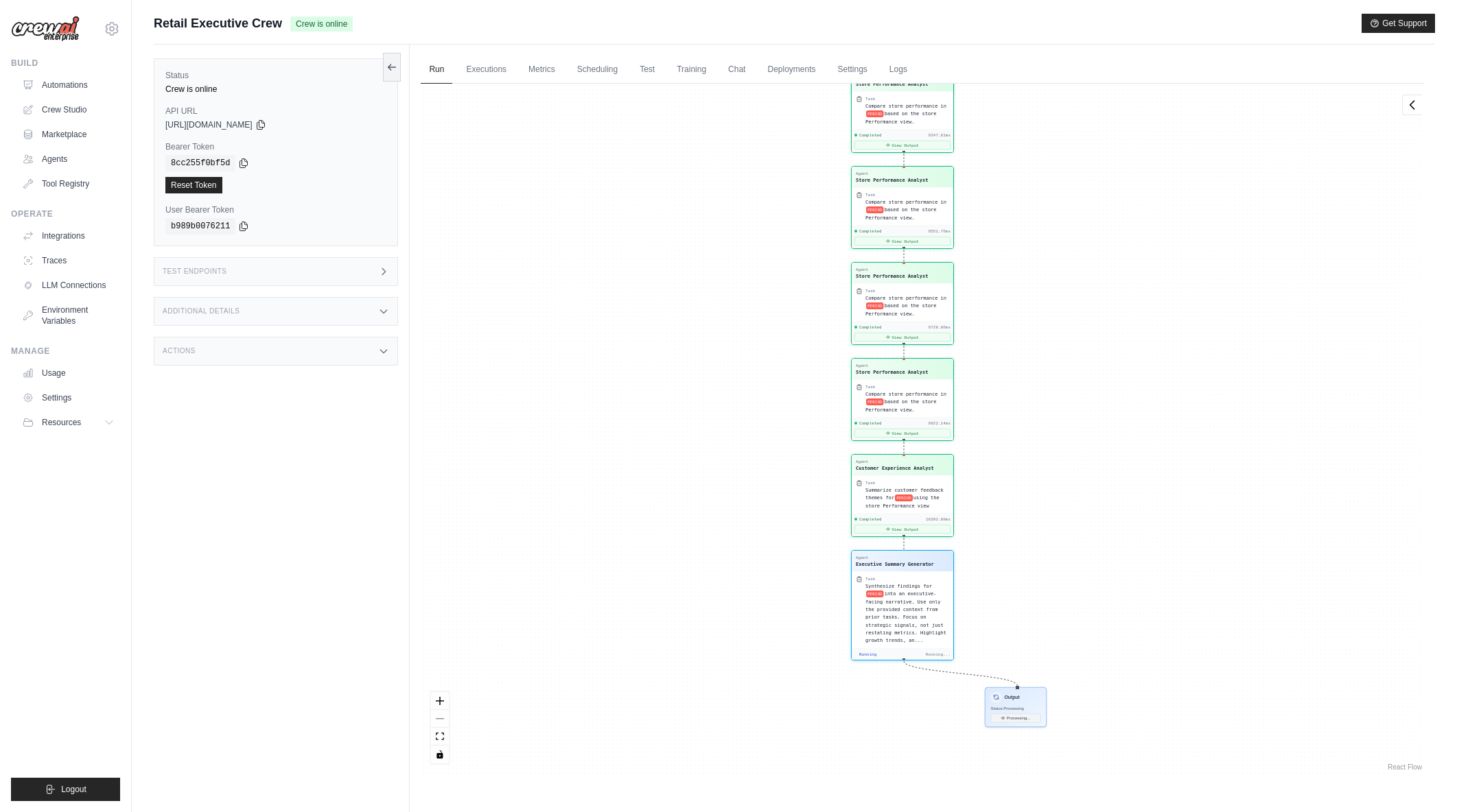
drag, startPoint x: 1141, startPoint y: 467, endPoint x: 1124, endPoint y: 276, distance: 191.8
click at [1124, 276] on div "Agent Sales Intelligence Analyst Task Analyze monthly sales performance for PER…" at bounding box center [923, 428] width 1004 height 690
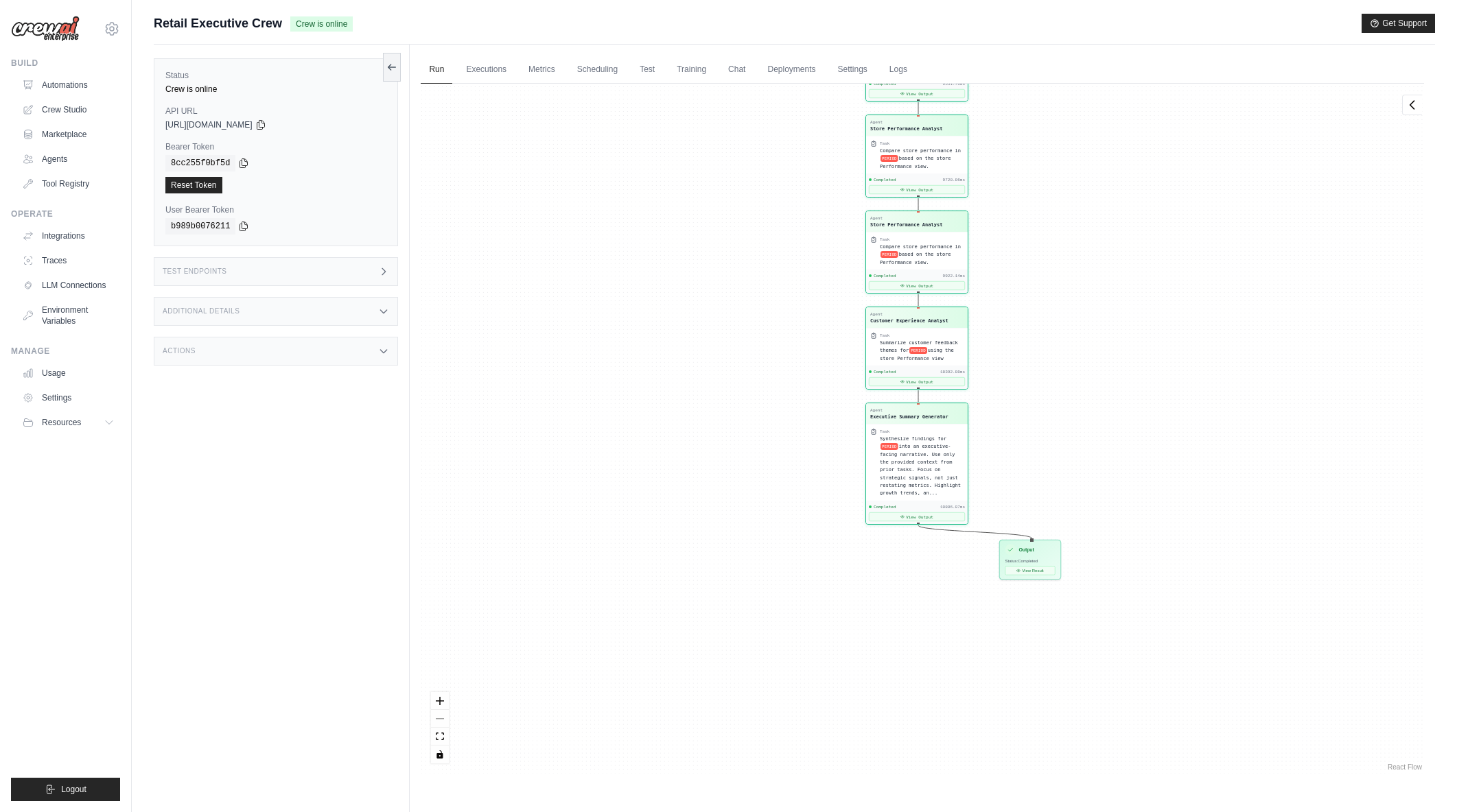
drag, startPoint x: 1184, startPoint y: 507, endPoint x: 1182, endPoint y: 151, distance: 356.0
click at [1182, 151] on div "Agent Sales Intelligence Analyst Task Analyze monthly sales performance for PER…" at bounding box center [923, 428] width 1004 height 690
click at [1044, 568] on button "View Result" at bounding box center [1030, 569] width 50 height 9
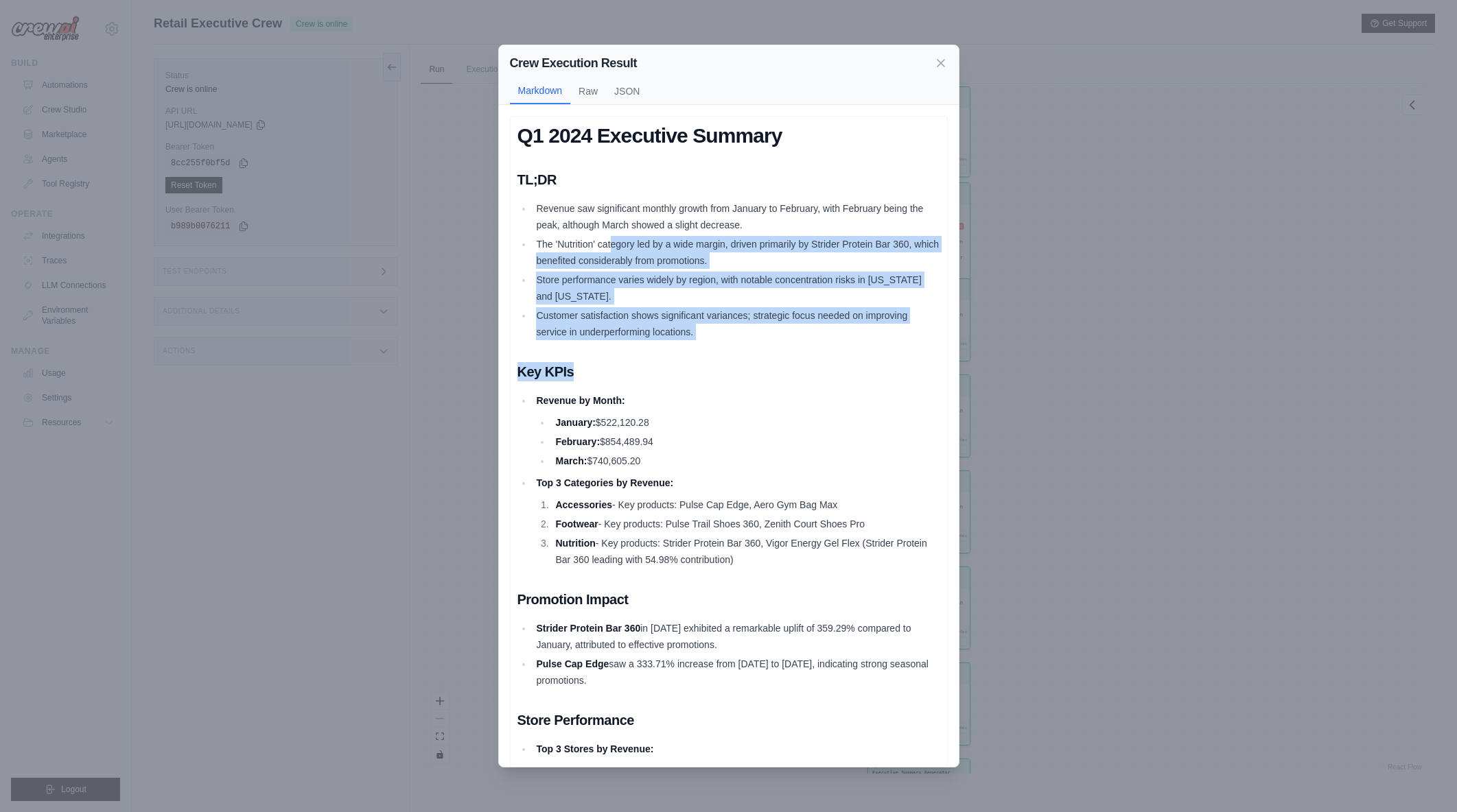
drag, startPoint x: 610, startPoint y: 239, endPoint x: 802, endPoint y: 348, distance: 220.8
click at [802, 348] on div "Q1 2024 Executive Summary TL;DR Revenue saw significant monthly growth from Jan…" at bounding box center [729, 708] width 422 height 1169
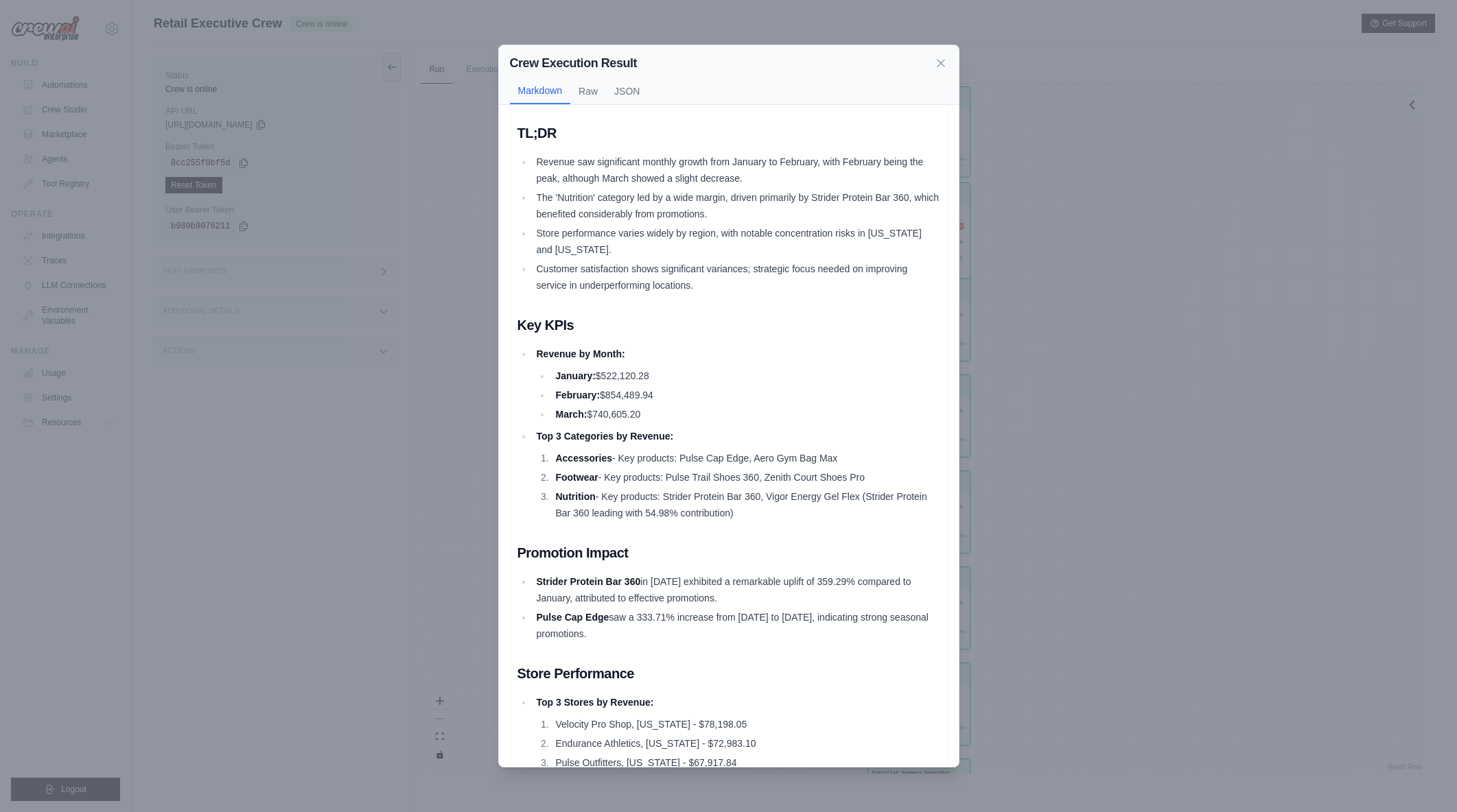
scroll to position [68, 0]
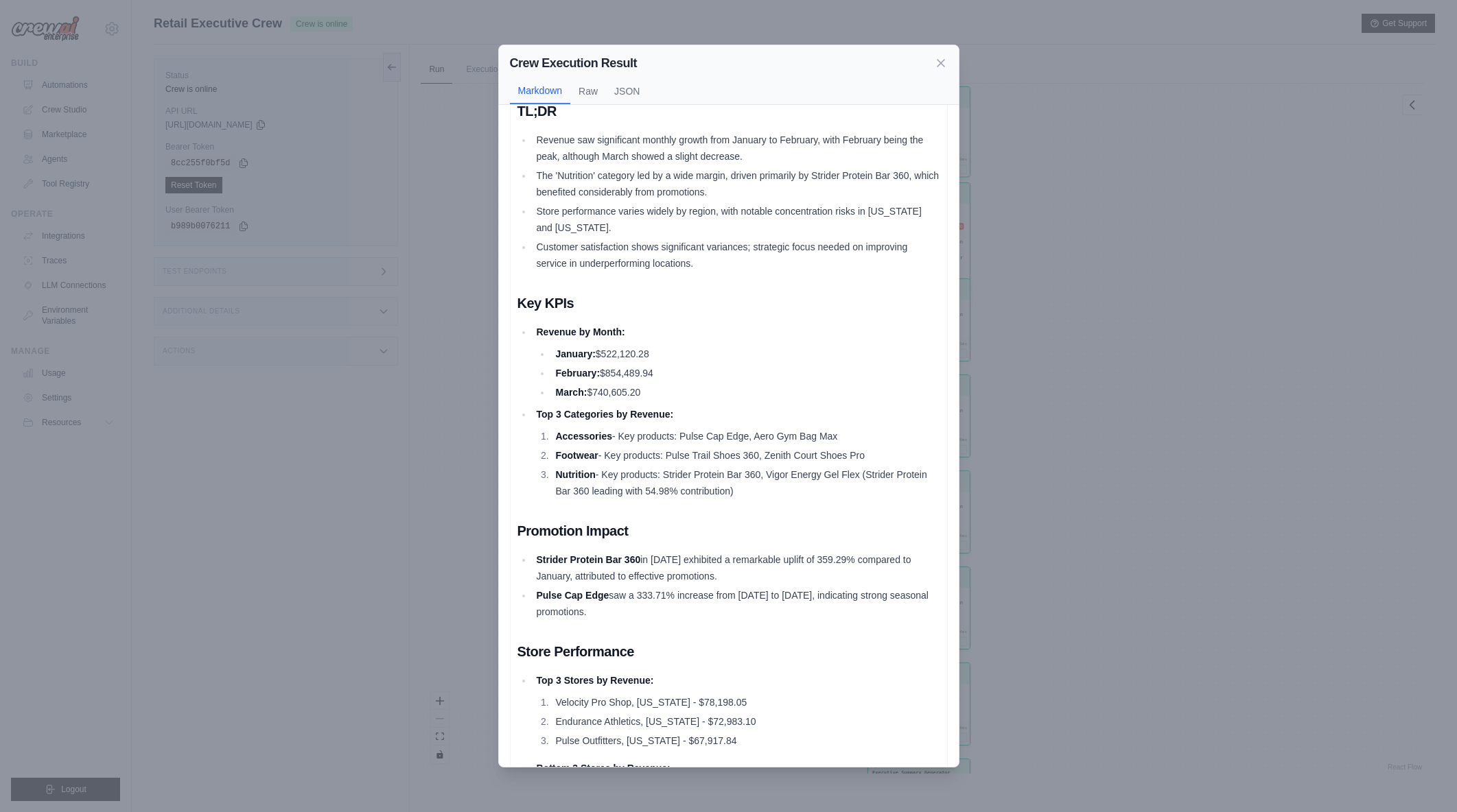
drag, startPoint x: 634, startPoint y: 438, endPoint x: 803, endPoint y: 499, distance: 179.7
click at [803, 499] on ol "Accessories - Key products: Pulse Cap Edge, Aero Gym Bag Max Footwear - Key pro…" at bounding box center [737, 464] width 403 height 72
click at [803, 499] on li "Nutrition - Key products: Strider Protein Bar 360, Vigor Energy Gel Flex (Strid…" at bounding box center [745, 482] width 388 height 33
drag, startPoint x: 755, startPoint y: 469, endPoint x: 826, endPoint y: 493, distance: 74.9
click at [826, 493] on ol "Accessories - Key products: Pulse Cap Edge, Aero Gym Bag Max Footwear - Key pro…" at bounding box center [737, 464] width 403 height 72
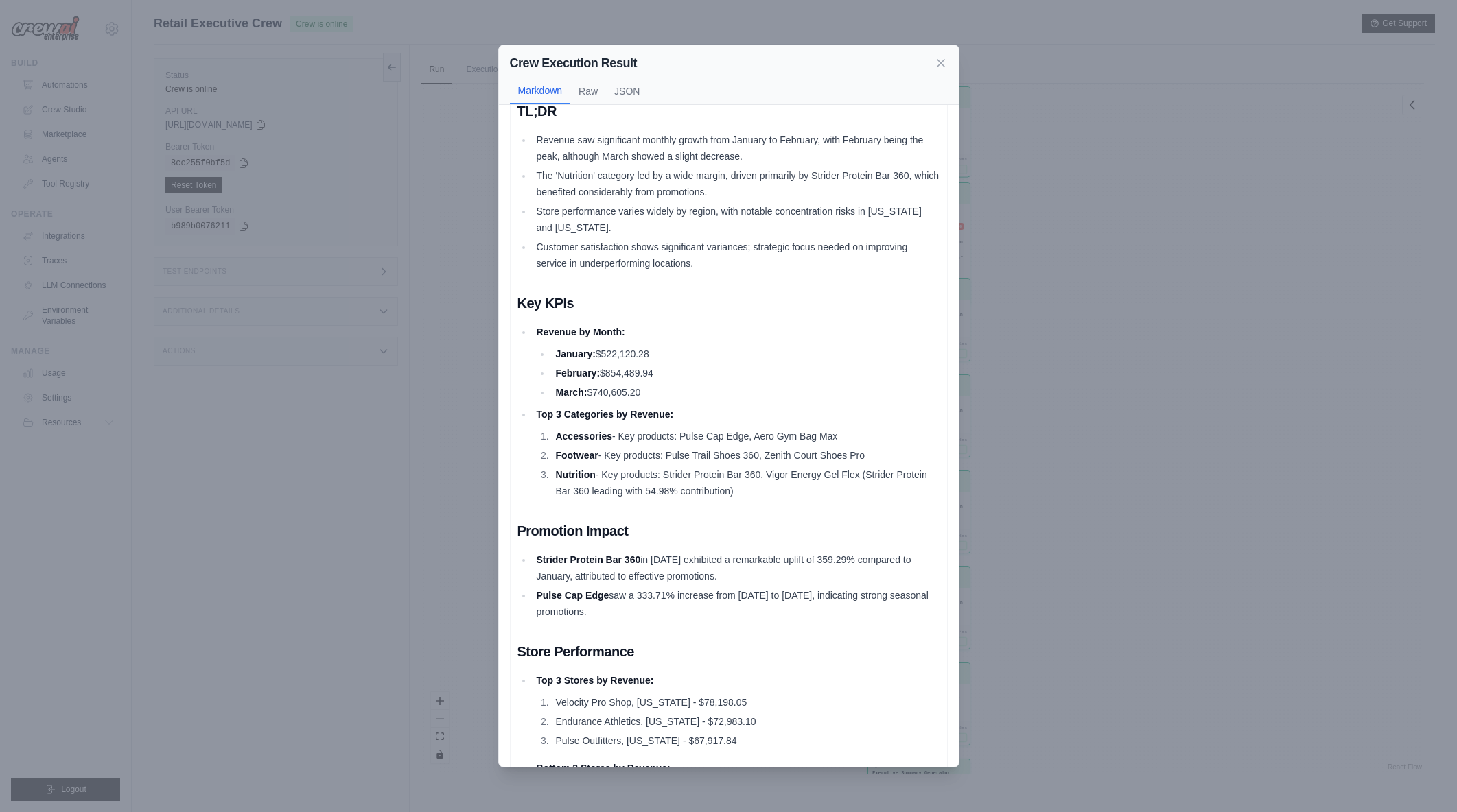
click at [826, 493] on li "Nutrition - Key products: Strider Protein Bar 360, Vigor Energy Gel Flex (Strid…" at bounding box center [745, 482] width 388 height 33
drag, startPoint x: 790, startPoint y: 486, endPoint x: 824, endPoint y: 493, distance: 34.7
click at [824, 493] on li "Nutrition - Key products: Strider Protein Bar 360, Vigor Energy Gel Flex (Strid…" at bounding box center [745, 482] width 388 height 33
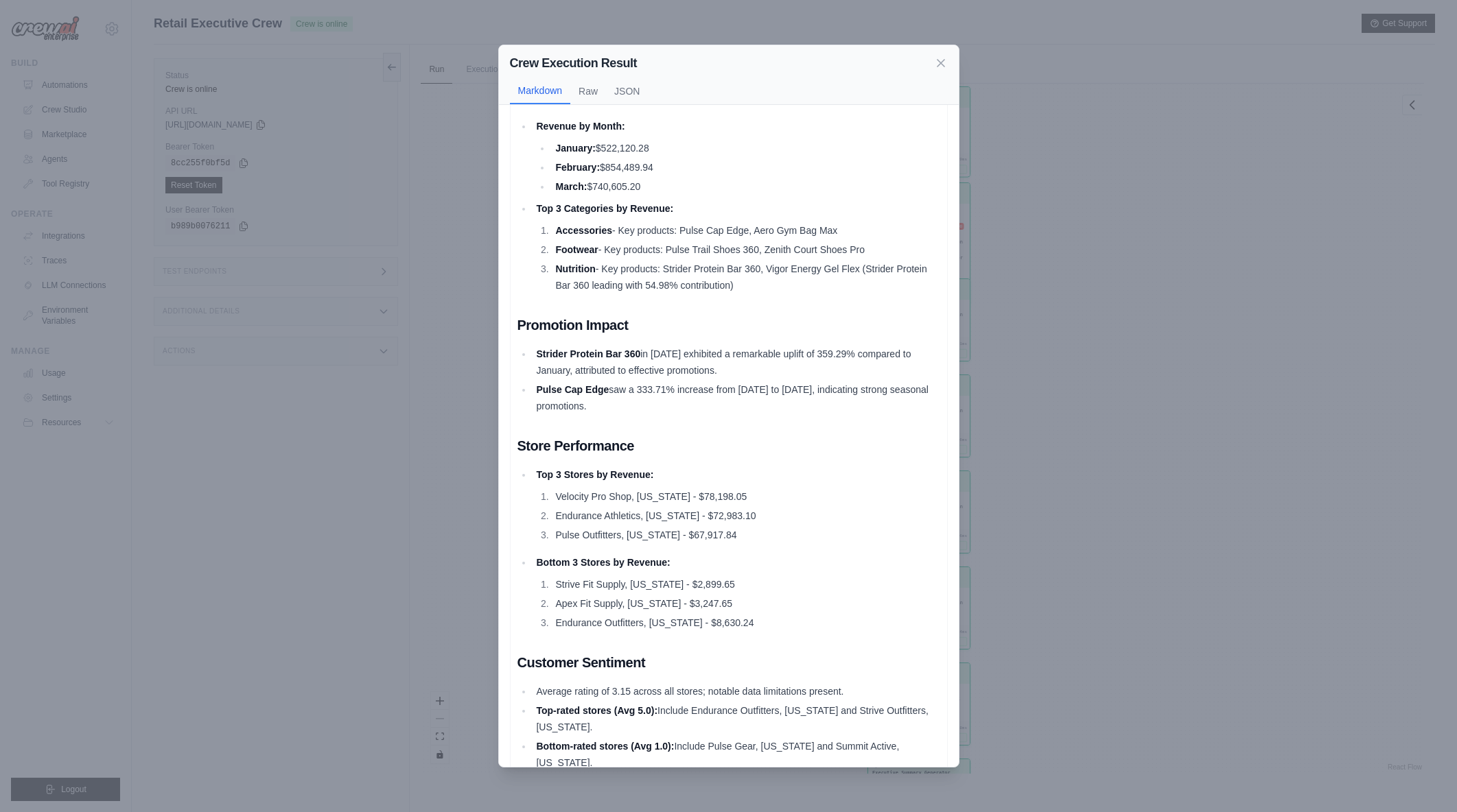
scroll to position [343, 0]
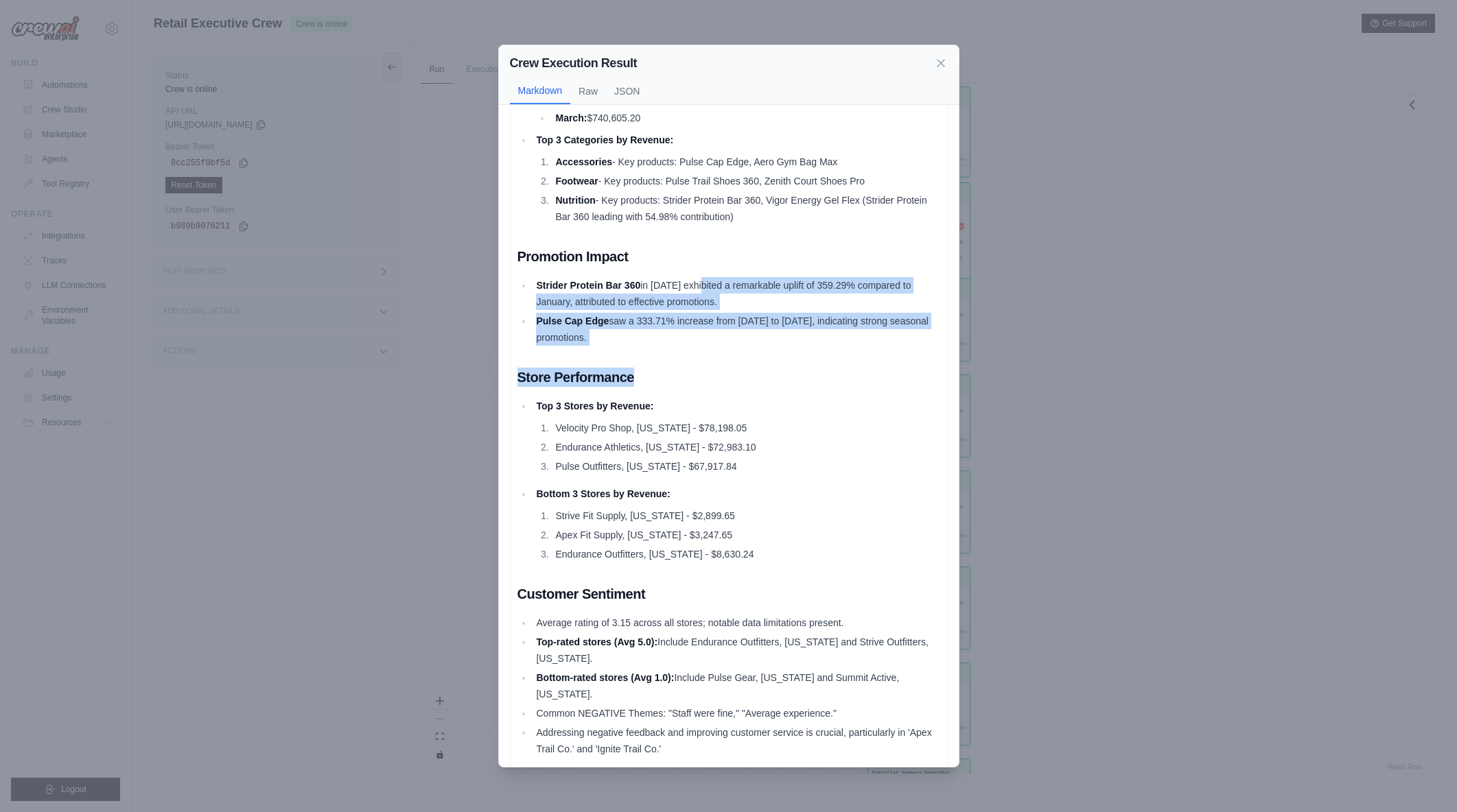
drag, startPoint x: 701, startPoint y: 280, endPoint x: 822, endPoint y: 364, distance: 147.3
click at [822, 364] on div "Q1 2024 Executive Summary TL;DR Revenue saw significant monthly growth from Jan…" at bounding box center [729, 365] width 422 height 1169
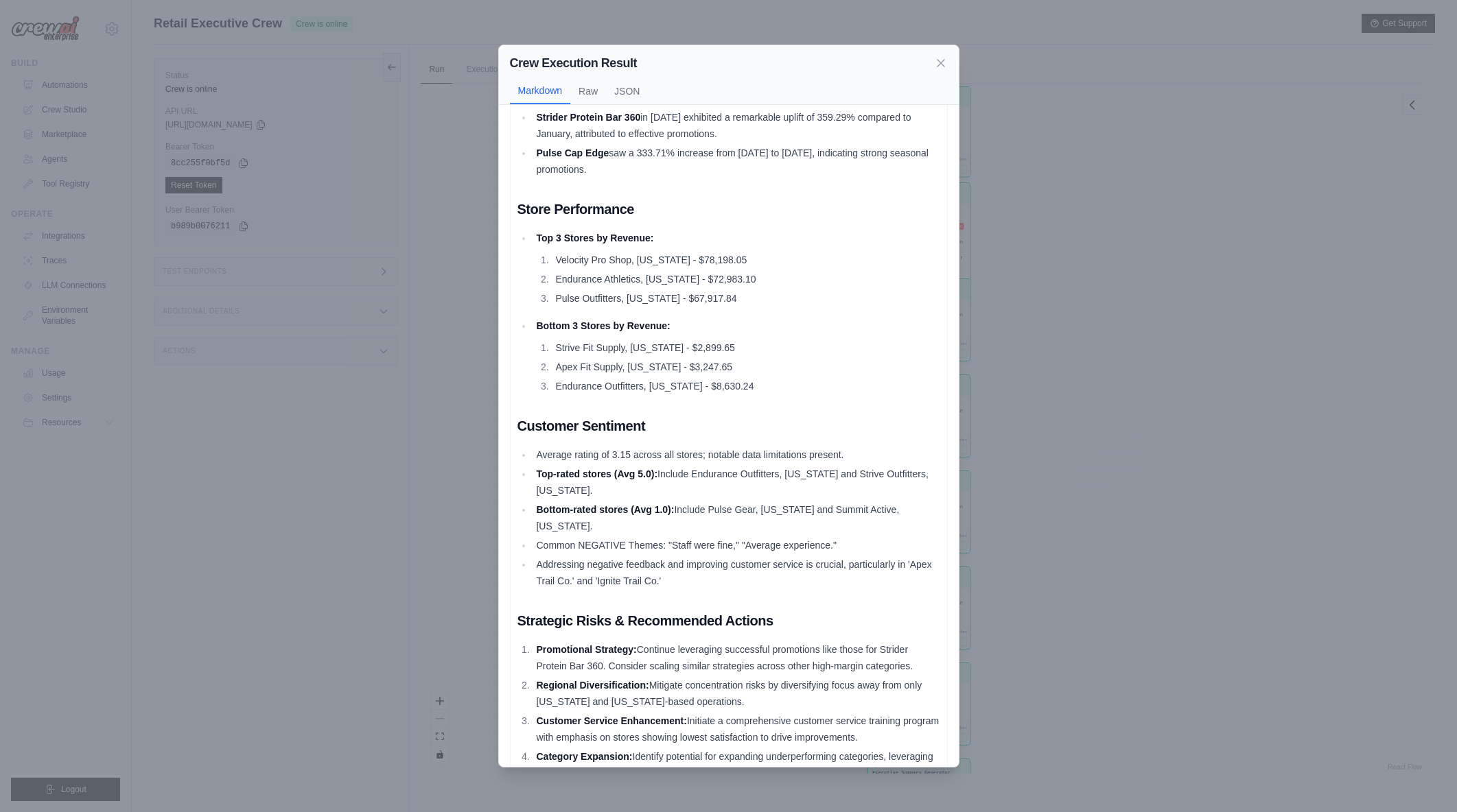
scroll to position [530, 0]
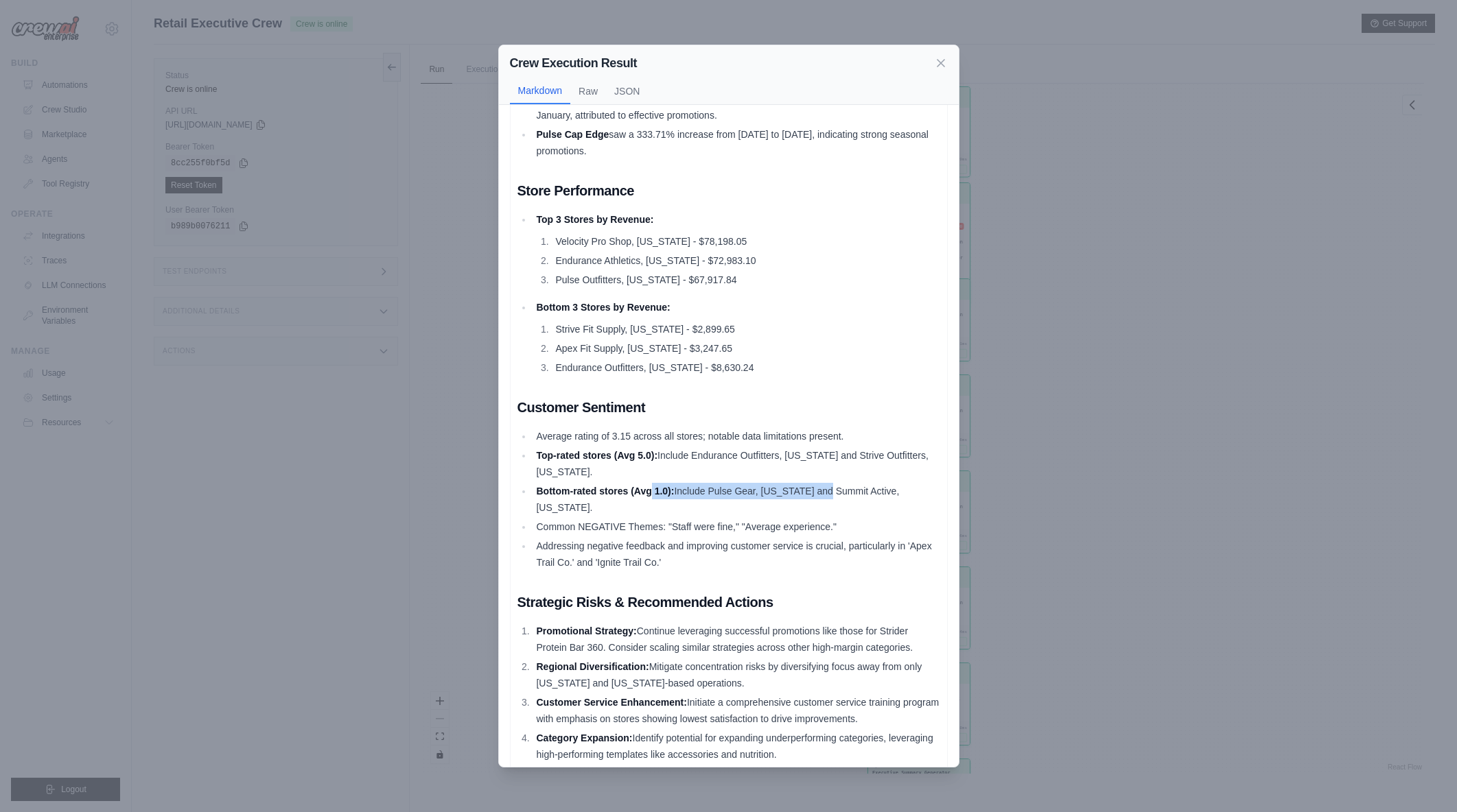
drag, startPoint x: 674, startPoint y: 488, endPoint x: 832, endPoint y: 499, distance: 158.4
click at [832, 499] on li "Bottom-rated stores (Avg 1.0): Include Pulse Gear, [US_STATE] and Summit Active…" at bounding box center [736, 499] width 407 height 33
drag, startPoint x: 677, startPoint y: 450, endPoint x: 793, endPoint y: 486, distance: 121.5
click at [793, 486] on ul "Average rating of 3.15 across all stores; notable data limitations present. Top…" at bounding box center [729, 499] width 422 height 143
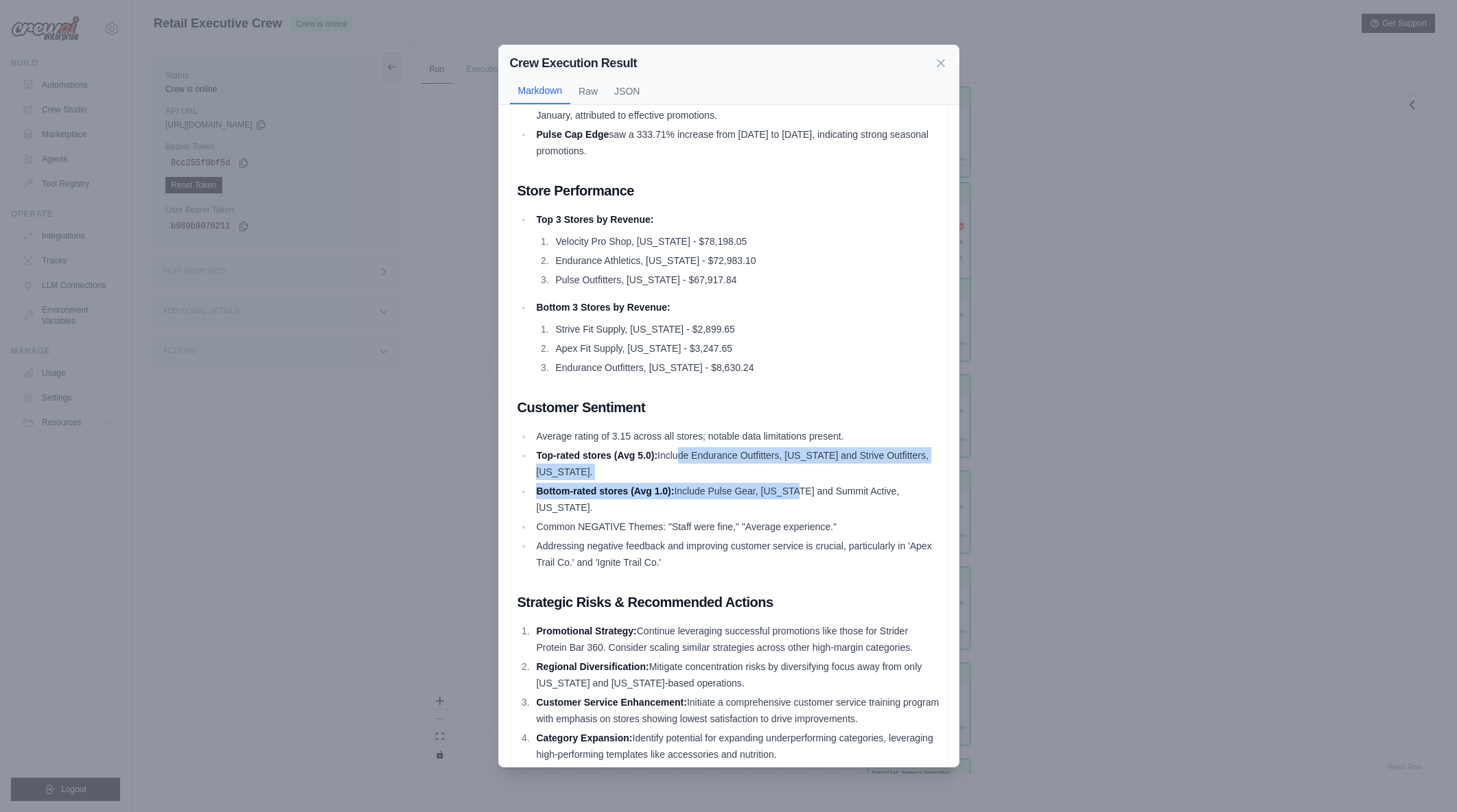
click at [793, 487] on li "Bottom-rated stores (Avg 1.0): Include Pulse Gear, [US_STATE] and Summit Active…" at bounding box center [736, 499] width 407 height 33
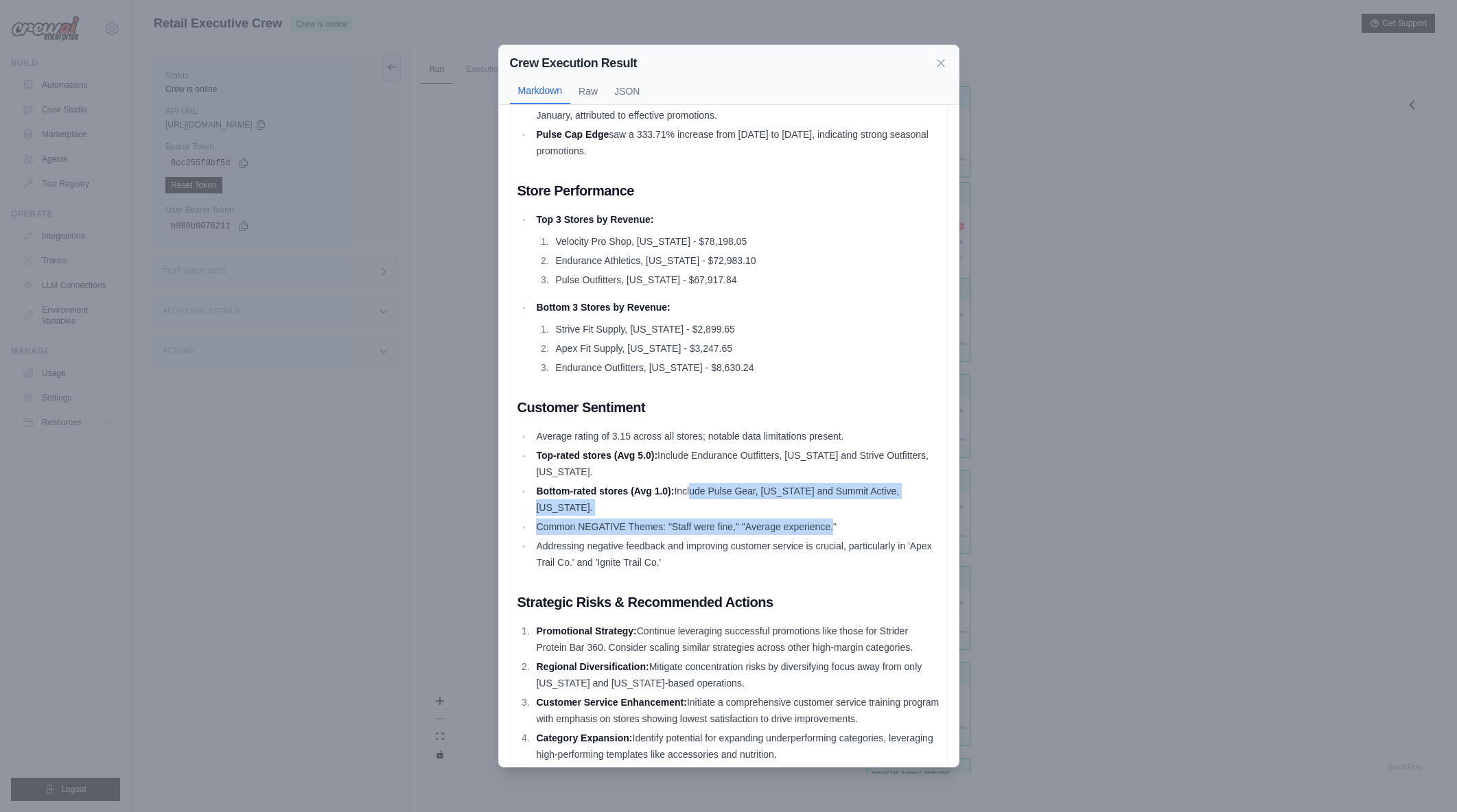
drag, startPoint x: 797, startPoint y: 497, endPoint x: 834, endPoint y: 504, distance: 37.7
click at [834, 504] on ul "Average rating of 3.15 across all stores; notable data limitations present. Top…" at bounding box center [729, 499] width 422 height 143
click at [834, 519] on li "Common NEGATIVE Themes: "Staff were fine," "Average experience."" at bounding box center [736, 527] width 407 height 17
drag, startPoint x: 670, startPoint y: 501, endPoint x: 831, endPoint y: 512, distance: 161.4
click at [831, 512] on ul "Average rating of 3.15 across all stores; notable data limitations present. Top…" at bounding box center [729, 499] width 422 height 143
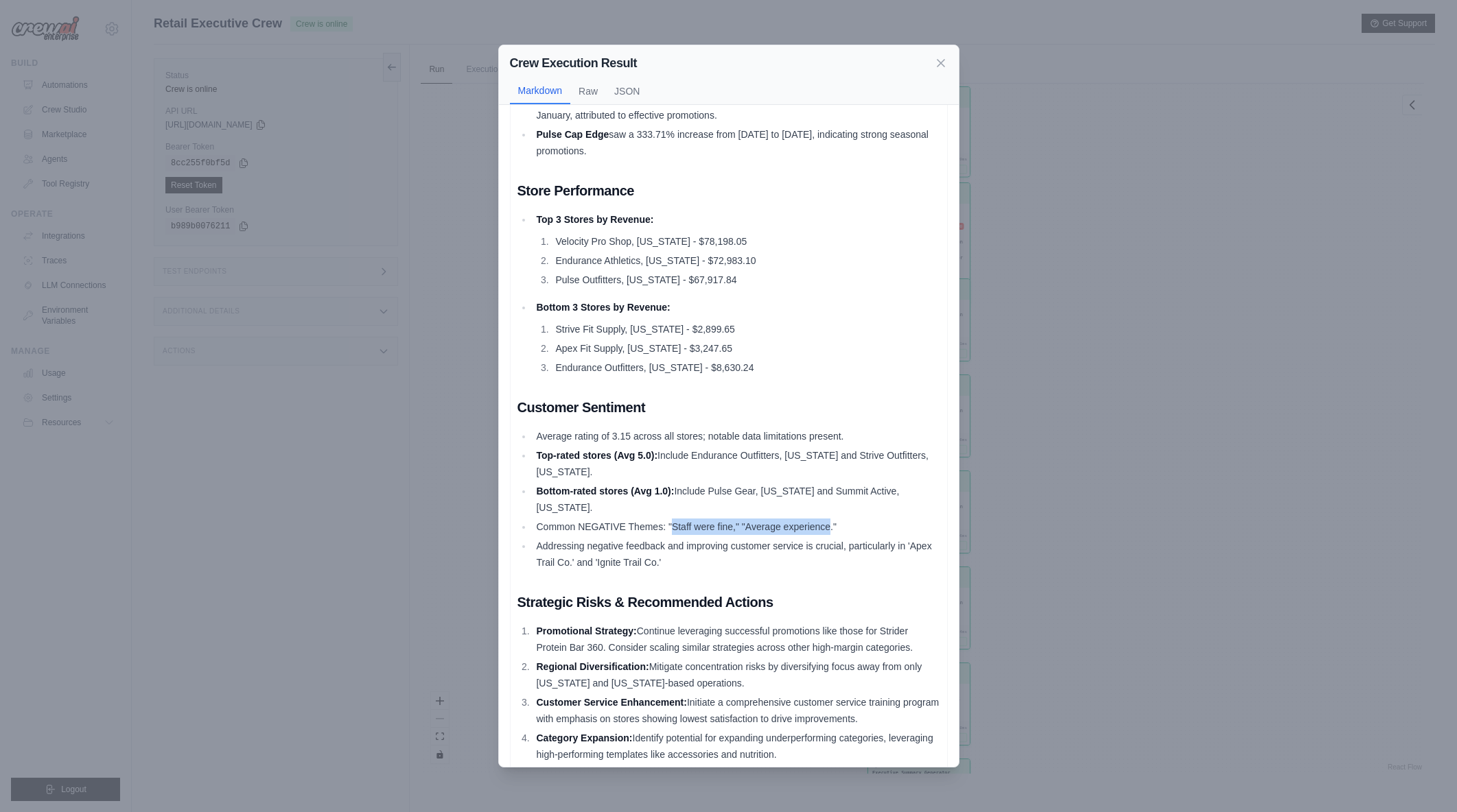
click at [831, 519] on li "Common NEGATIVE Themes: "Staff were fine," "Average experience."" at bounding box center [736, 527] width 407 height 17
drag, startPoint x: 690, startPoint y: 516, endPoint x: 851, endPoint y: 553, distance: 165.2
click at [851, 553] on ul "Average rating of 3.15 across all stores; notable data limitations present. Top…" at bounding box center [729, 499] width 422 height 143
click at [851, 553] on li "Addressing negative feedback and improving customer service is crucial, particu…" at bounding box center [736, 554] width 407 height 33
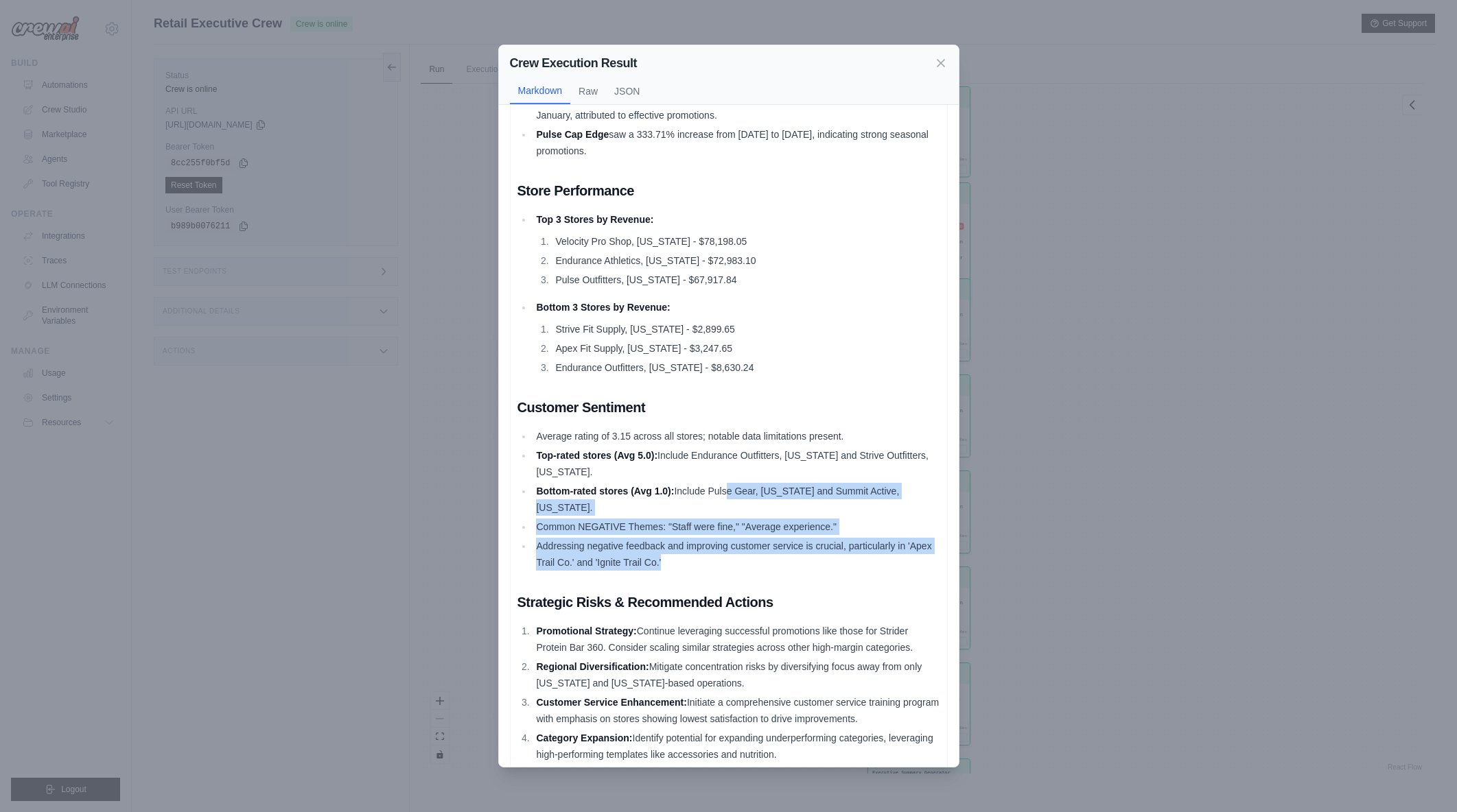
drag, startPoint x: 727, startPoint y: 495, endPoint x: 840, endPoint y: 548, distance: 124.8
click at [840, 548] on ul "Average rating of 3.15 across all stores; notable data limitations present. Top…" at bounding box center [729, 499] width 422 height 143
click at [840, 548] on li "Addressing negative feedback and improving customer service is crucial, particu…" at bounding box center [736, 554] width 407 height 33
drag, startPoint x: 726, startPoint y: 533, endPoint x: 773, endPoint y: 545, distance: 48.5
click at [773, 545] on ul "Average rating of 3.15 across all stores; notable data limitations present. Top…" at bounding box center [729, 499] width 422 height 143
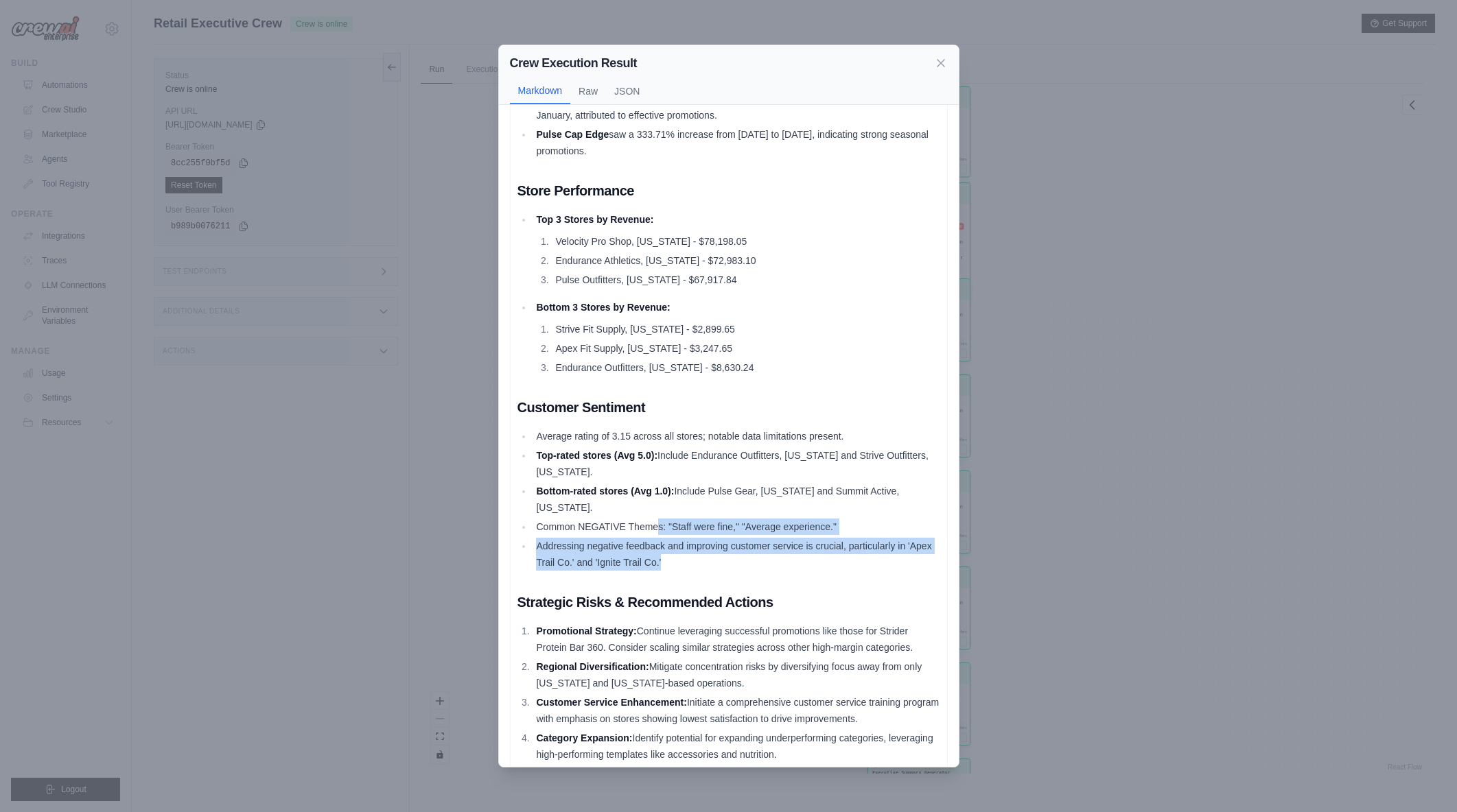
click at [773, 545] on li "Addressing negative feedback and improving customer service is crucial, particu…" at bounding box center [736, 554] width 407 height 33
drag, startPoint x: 574, startPoint y: 531, endPoint x: 778, endPoint y: 547, distance: 204.6
click at [778, 547] on li "Addressing negative feedback and improving customer service is crucial, particu…" at bounding box center [736, 554] width 407 height 33
drag, startPoint x: 694, startPoint y: 522, endPoint x: 752, endPoint y: 544, distance: 62.0
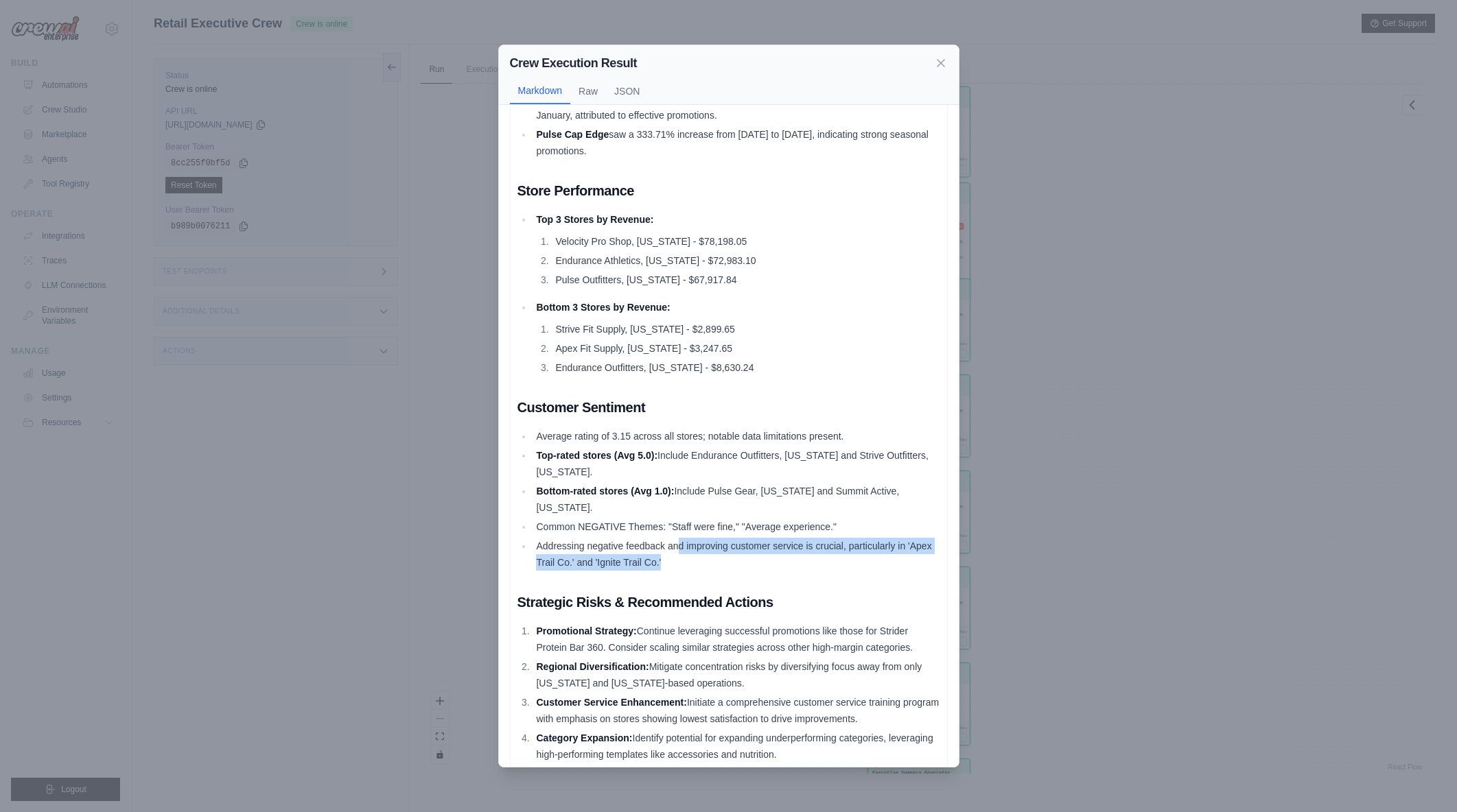
click at [752, 544] on li "Addressing negative feedback and improving customer service is crucial, particu…" at bounding box center [736, 554] width 407 height 33
drag, startPoint x: 615, startPoint y: 529, endPoint x: 747, endPoint y: 547, distance: 133.2
click at [747, 547] on li "Addressing negative feedback and improving customer service is crucial, particu…" at bounding box center [736, 554] width 407 height 33
click at [747, 547] on li "Addressing negative feedback and improving customer service is crucial, particu…" at bounding box center [736, 554] width 407 height 33
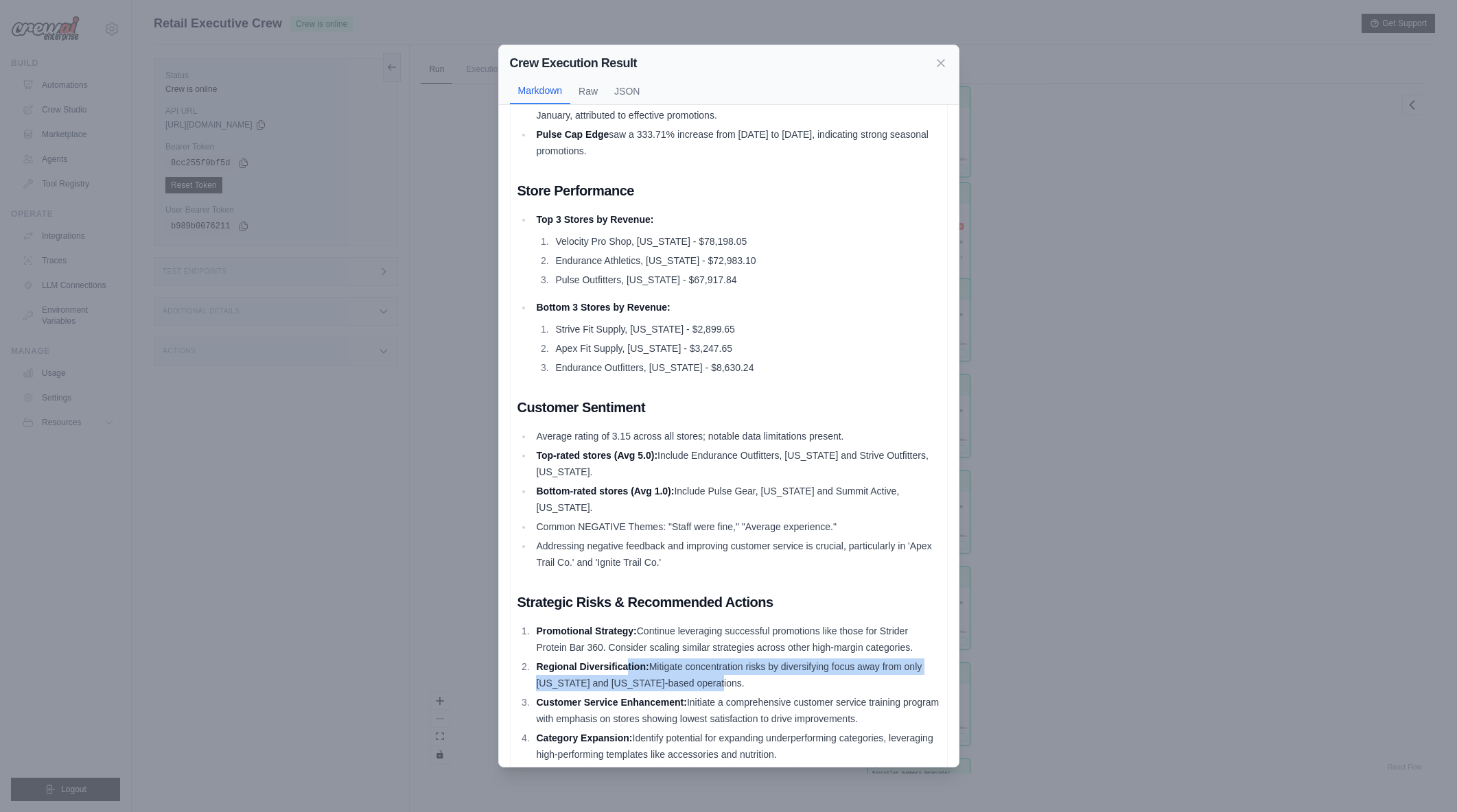
drag, startPoint x: 627, startPoint y: 653, endPoint x: 762, endPoint y: 666, distance: 135.6
click at [762, 666] on li "Regional Diversification: Mitigate concentration risks by diversifying focus aw…" at bounding box center [736, 674] width 407 height 33
drag, startPoint x: 706, startPoint y: 648, endPoint x: 829, endPoint y: 666, distance: 124.3
click at [829, 666] on li "Regional Diversification: Mitigate concentration risks by diversifying focus aw…" at bounding box center [736, 674] width 407 height 33
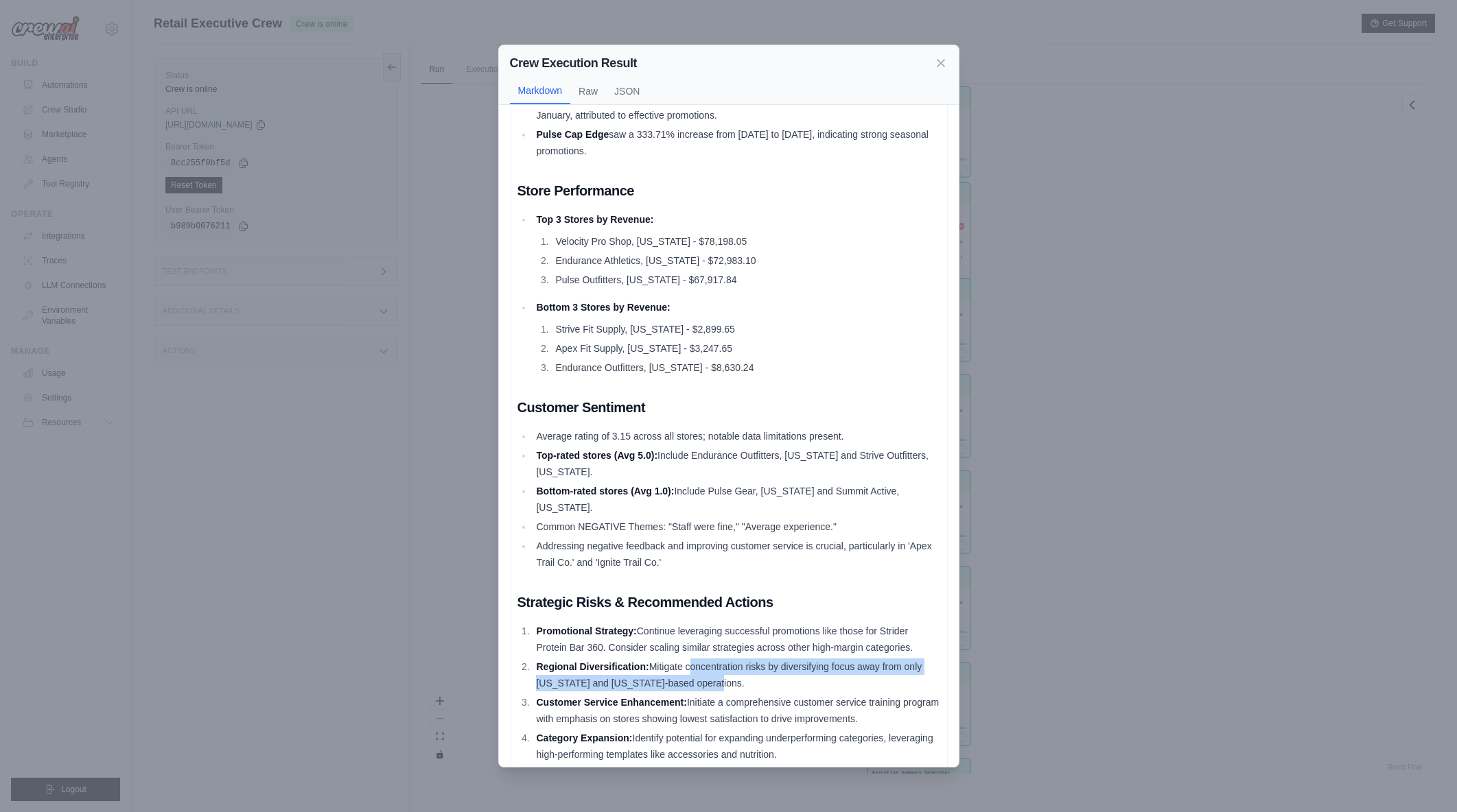
click at [829, 666] on li "Regional Diversification: Mitigate concentration risks by diversifying focus aw…" at bounding box center [736, 674] width 407 height 33
drag, startPoint x: 674, startPoint y: 721, endPoint x: 871, endPoint y: 735, distance: 197.5
click at [871, 735] on li "Category Expansion: Identify potential for expanding underperforming categories…" at bounding box center [736, 746] width 407 height 33
click at [868, 735] on li "Category Expansion: Identify potential for expanding underperforming categories…" at bounding box center [736, 746] width 407 height 33
click at [857, 732] on li "Category Expansion: Identify potential for expanding underperforming categories…" at bounding box center [736, 746] width 407 height 33
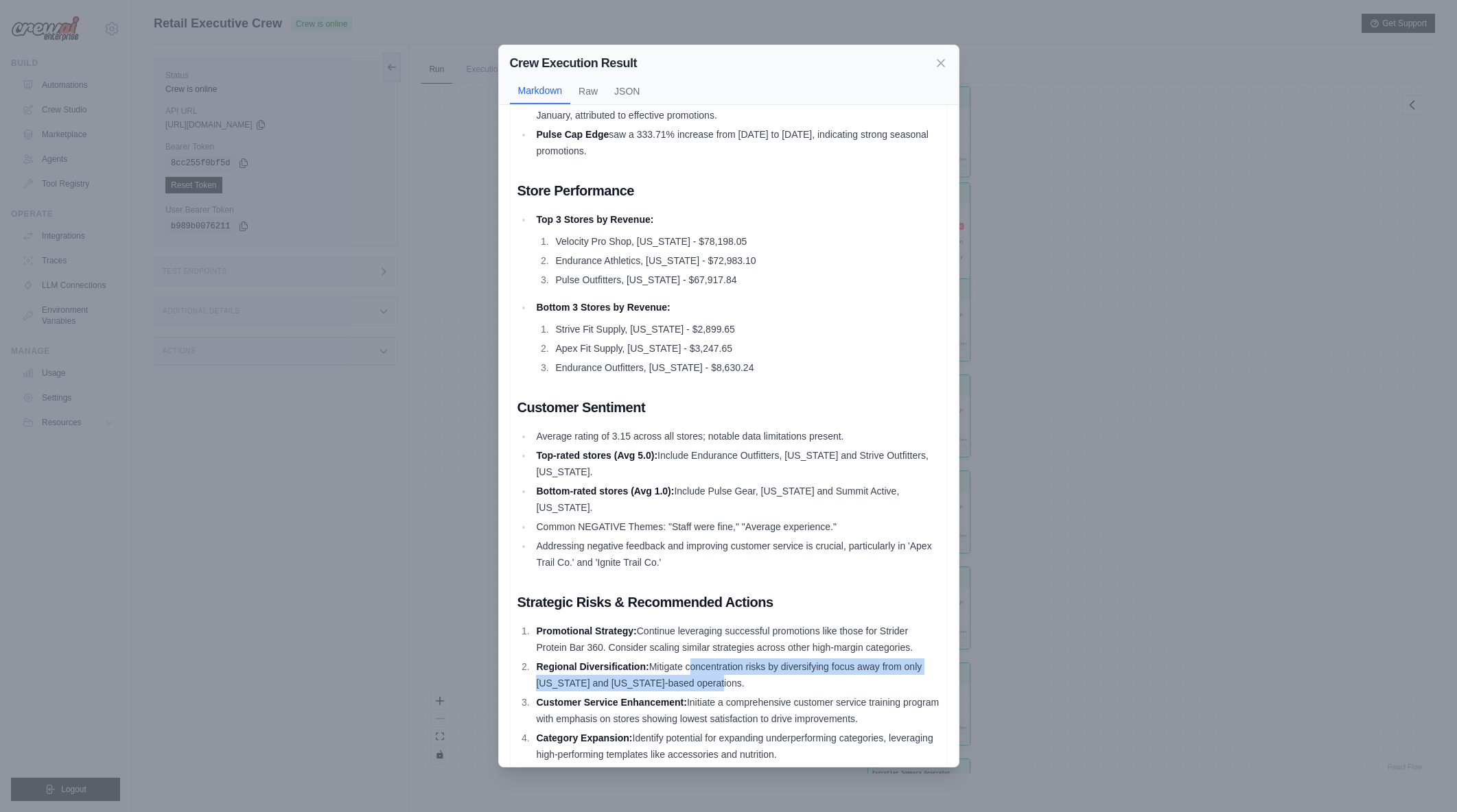
drag, startPoint x: 847, startPoint y: 731, endPoint x: 537, endPoint y: 608, distance: 333.5
click at [537, 623] on ol "Promotional Strategy: Continue leveraging successful promotions like those for …" at bounding box center [729, 693] width 422 height 140
click at [537, 623] on li "Promotional Strategy: Continue leveraging successful promotions like those for …" at bounding box center [736, 639] width 407 height 33
drag, startPoint x: 537, startPoint y: 608, endPoint x: 843, endPoint y: 738, distance: 332.5
click at [843, 738] on ol "Promotional Strategy: Continue leveraging successful promotions like those for …" at bounding box center [729, 693] width 422 height 140
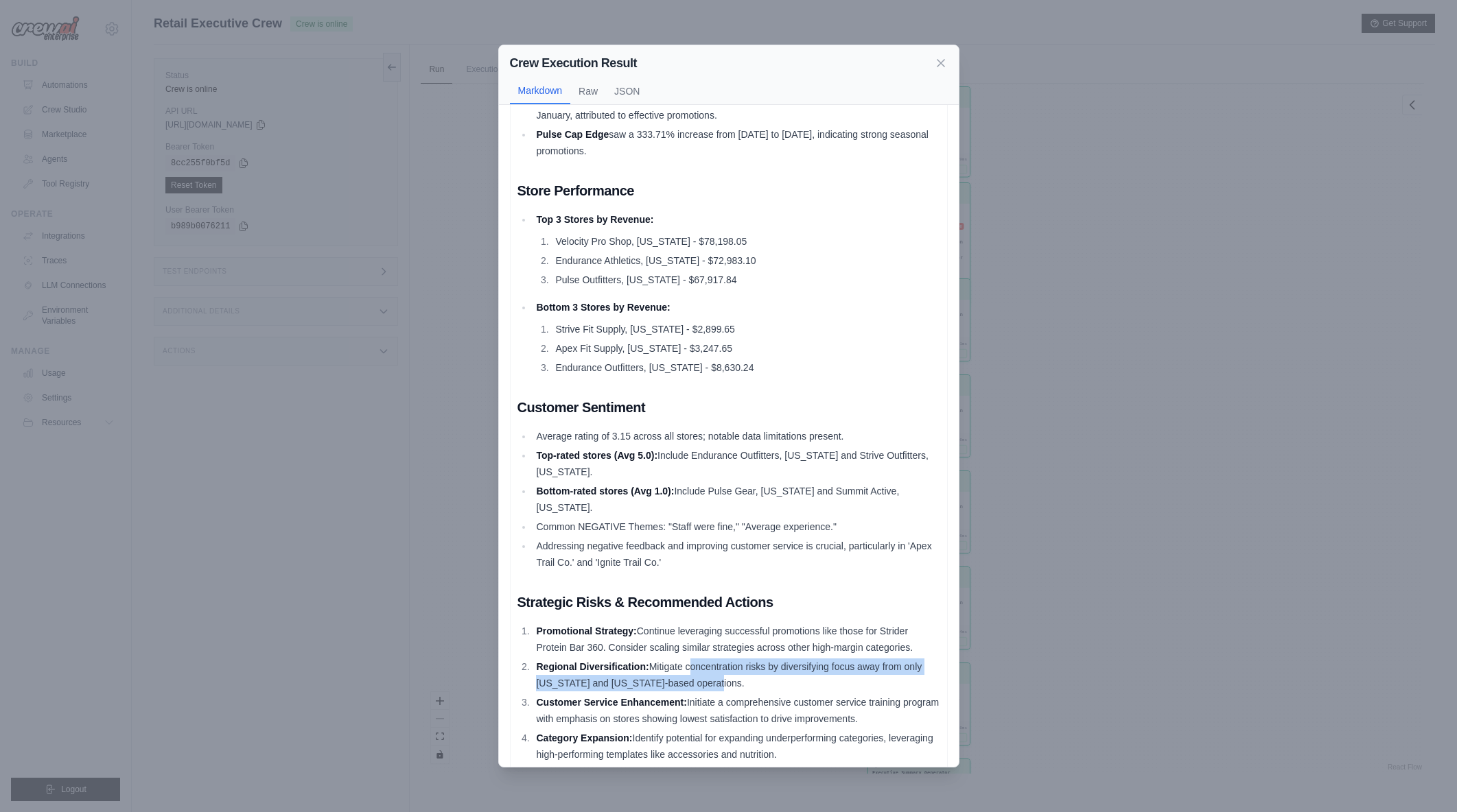
click at [843, 738] on li "Category Expansion: Identify potential for expanding underperforming categories…" at bounding box center [736, 746] width 407 height 33
drag, startPoint x: 844, startPoint y: 738, endPoint x: 643, endPoint y: 629, distance: 228.7
click at [643, 629] on ol "Promotional Strategy: Continue leveraging successful promotions like those for …" at bounding box center [729, 693] width 422 height 140
click at [643, 629] on li "Promotional Strategy: Continue leveraging successful promotions like those for …" at bounding box center [736, 639] width 407 height 33
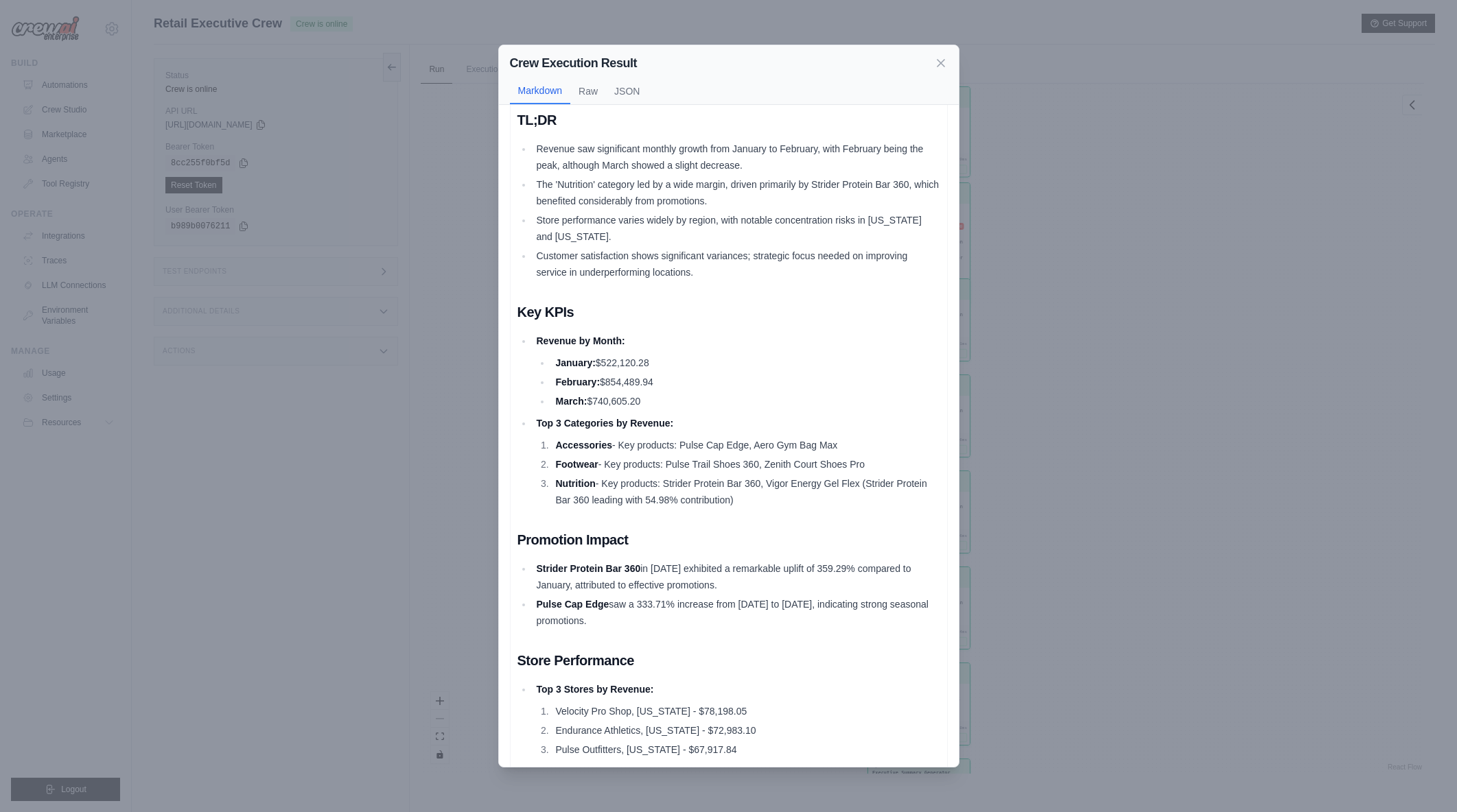
scroll to position [0, 0]
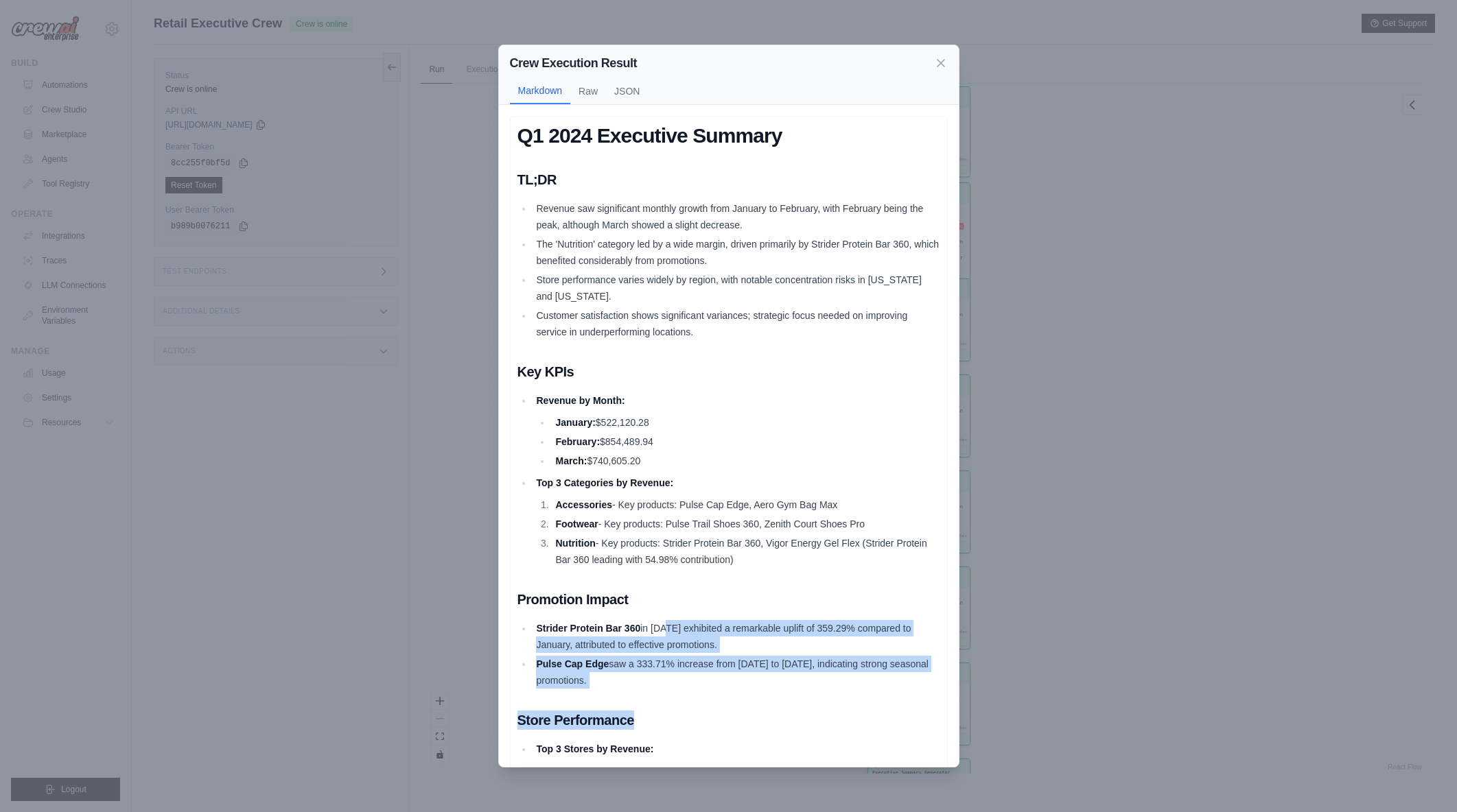
drag, startPoint x: 666, startPoint y: 633, endPoint x: 789, endPoint y: 690, distance: 135.6
click at [789, 691] on div "Q1 2024 Executive Summary TL;DR Revenue saw significant monthly growth from Jan…" at bounding box center [729, 708] width 422 height 1169
click at [789, 690] on div "Q1 2024 Executive Summary TL;DR Revenue saw significant monthly growth from Jan…" at bounding box center [729, 708] width 422 height 1169
